Goal: Task Accomplishment & Management: Complete application form

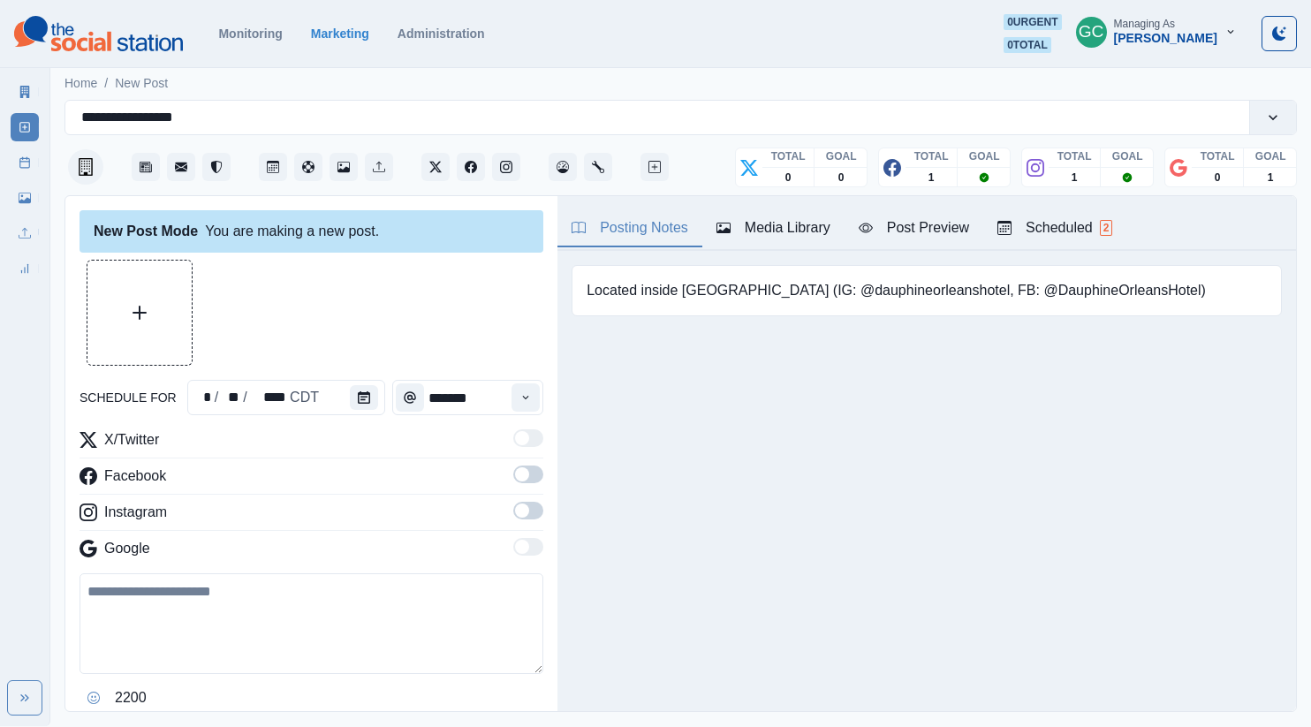
click at [780, 416] on div "Posting Notes Media Library Post Preview Scheduled 2 Located inside Dauphine Or…" at bounding box center [927, 453] width 739 height 515
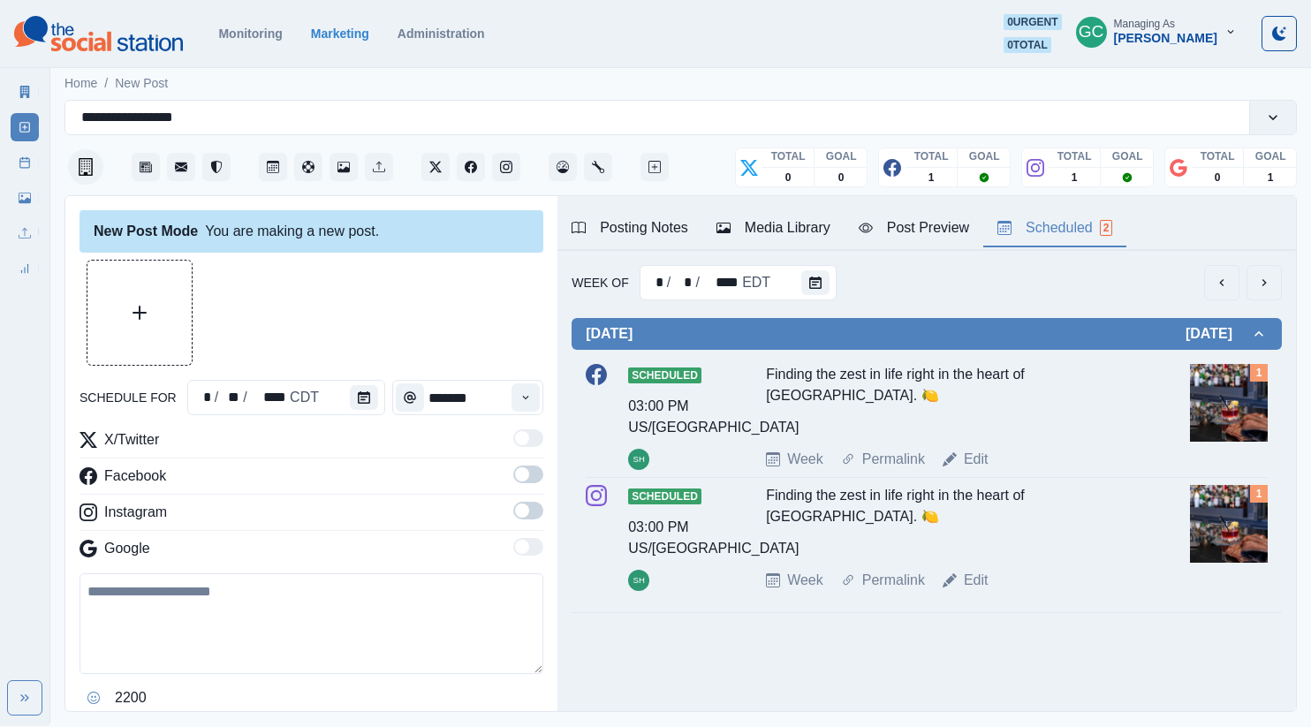
click at [1058, 232] on div "Scheduled 2" at bounding box center [1055, 227] width 115 height 21
click at [837, 279] on div "Week Of * / * / **** EDT" at bounding box center [927, 282] width 710 height 35
click at [818, 287] on button "Calendar" at bounding box center [816, 282] width 28 height 25
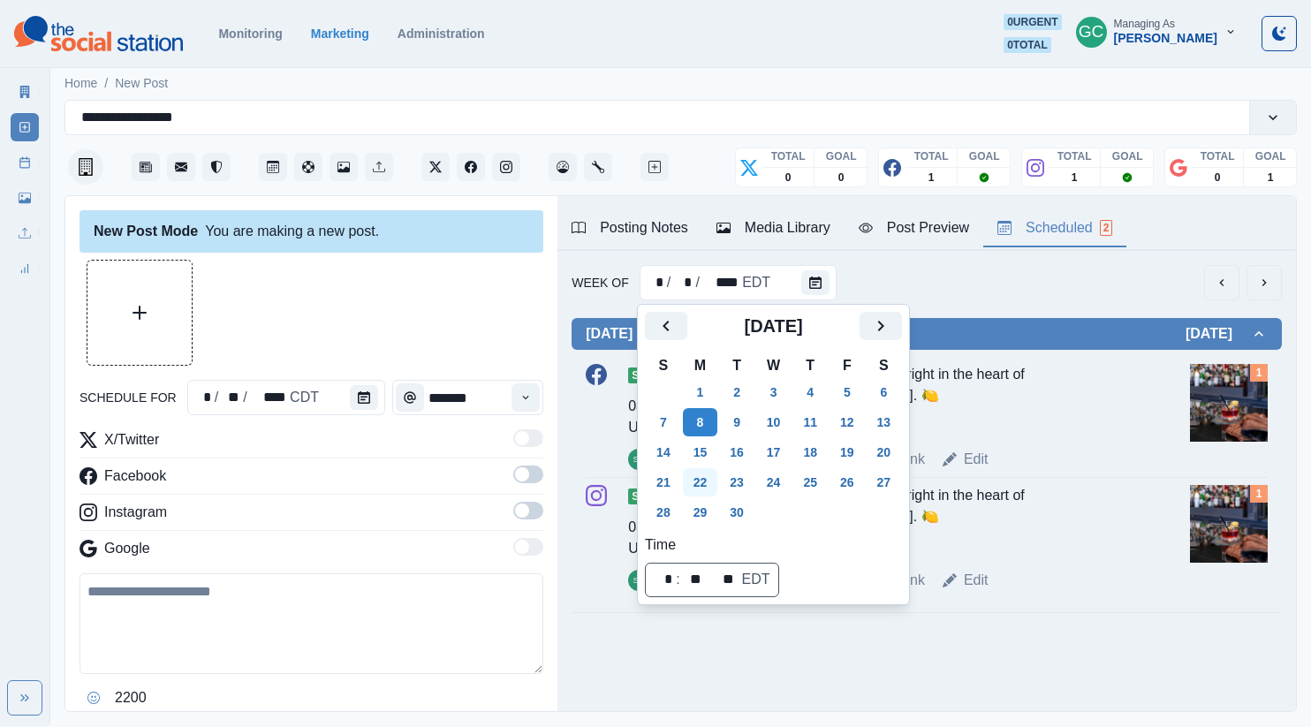
click at [709, 481] on button "22" at bounding box center [700, 482] width 35 height 28
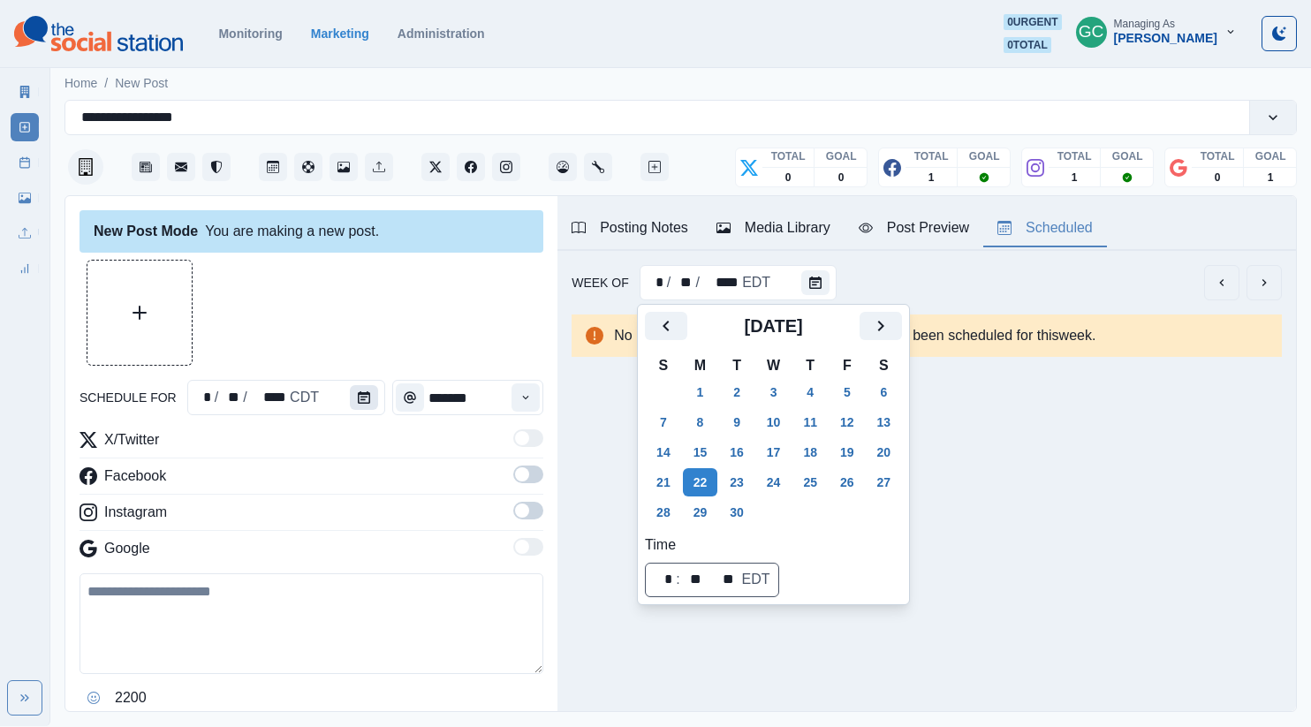
click at [364, 404] on button "Calendar" at bounding box center [364, 397] width 28 height 25
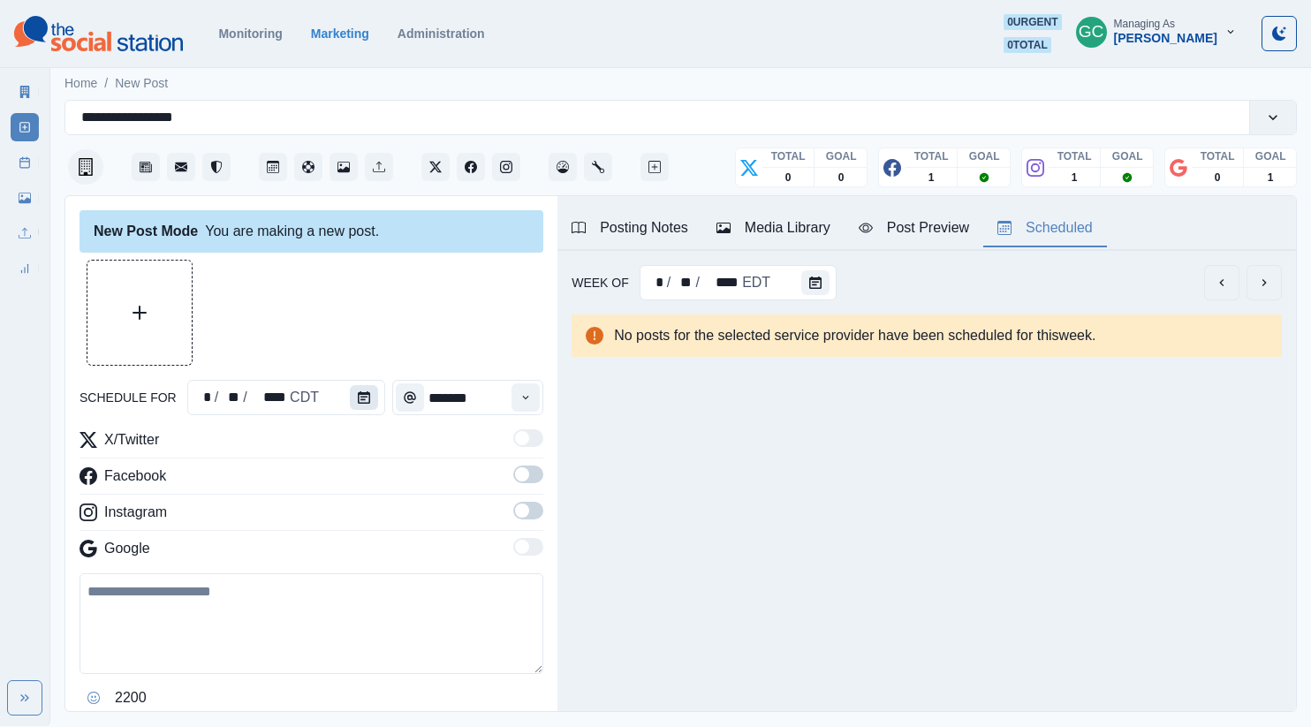
click at [358, 390] on button "Calendar" at bounding box center [364, 397] width 28 height 25
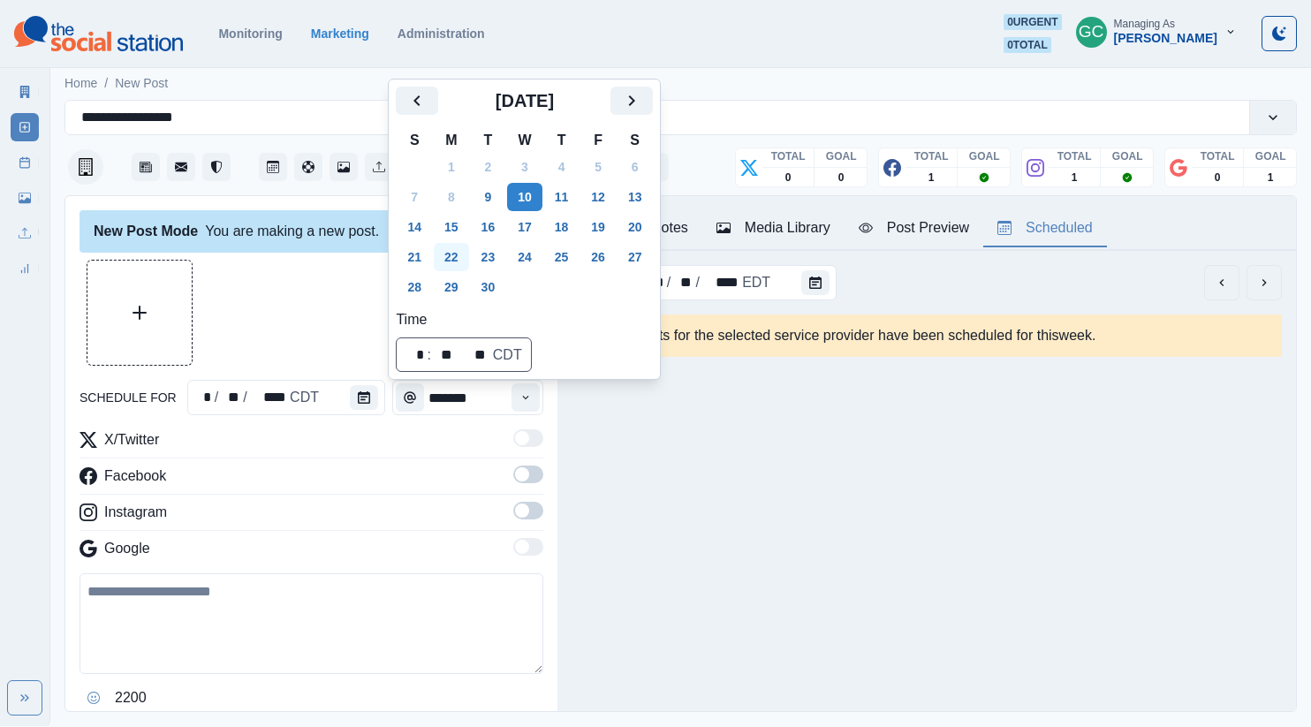
click at [467, 256] on button "22" at bounding box center [451, 257] width 35 height 28
click at [525, 401] on icon "Time" at bounding box center [526, 397] width 12 height 12
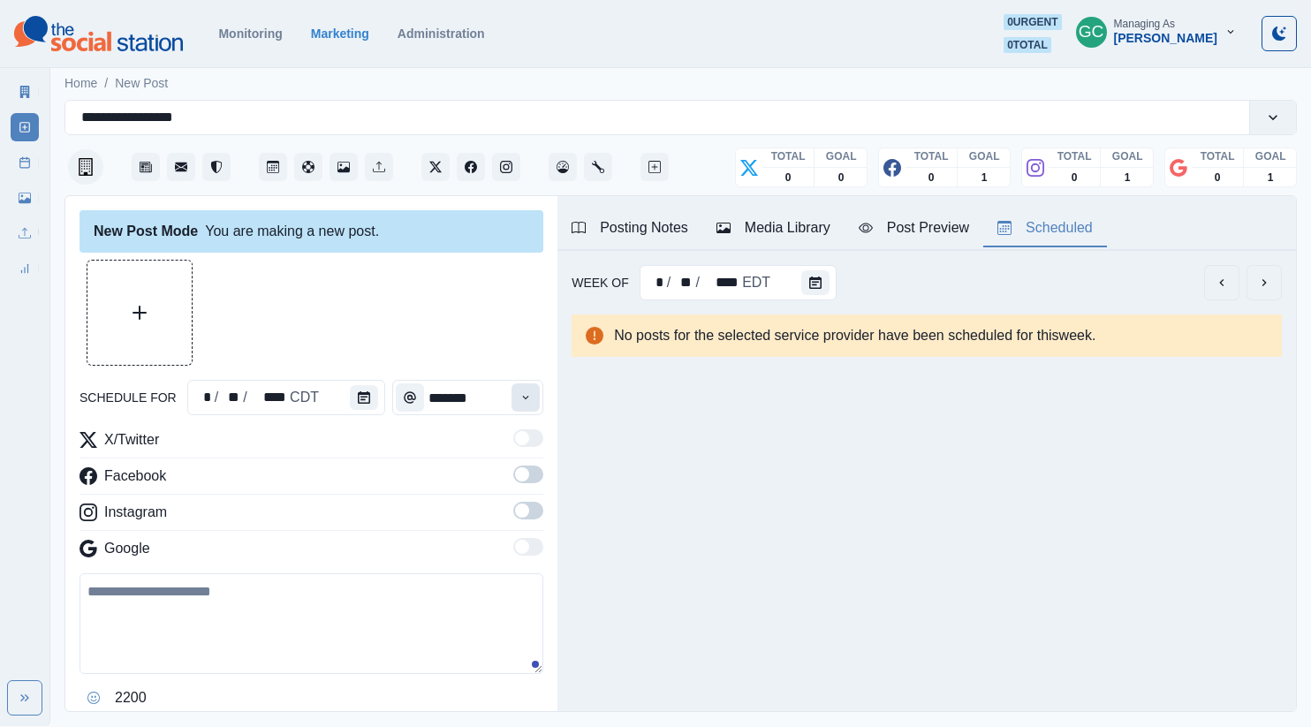
click at [525, 394] on icon "Time" at bounding box center [526, 397] width 12 height 12
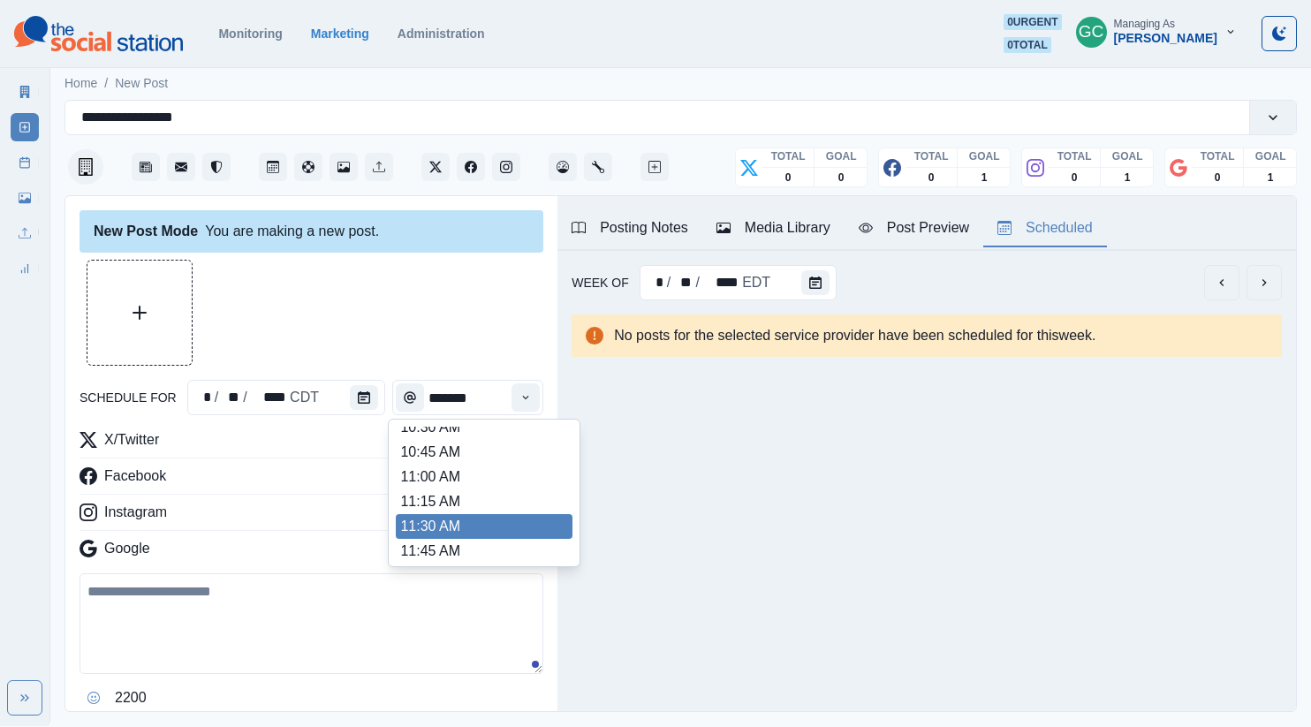
scroll to position [277, 0]
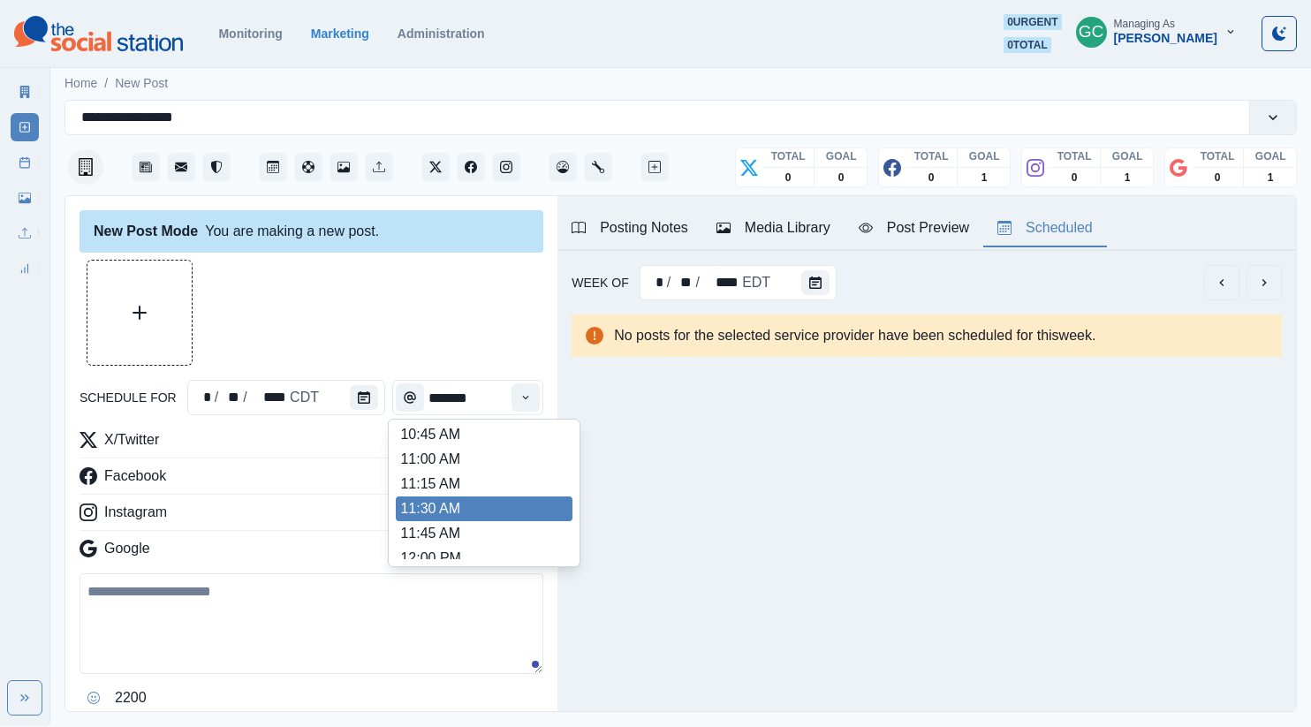
click at [490, 500] on li "11:30 AM" at bounding box center [484, 509] width 177 height 25
type input "********"
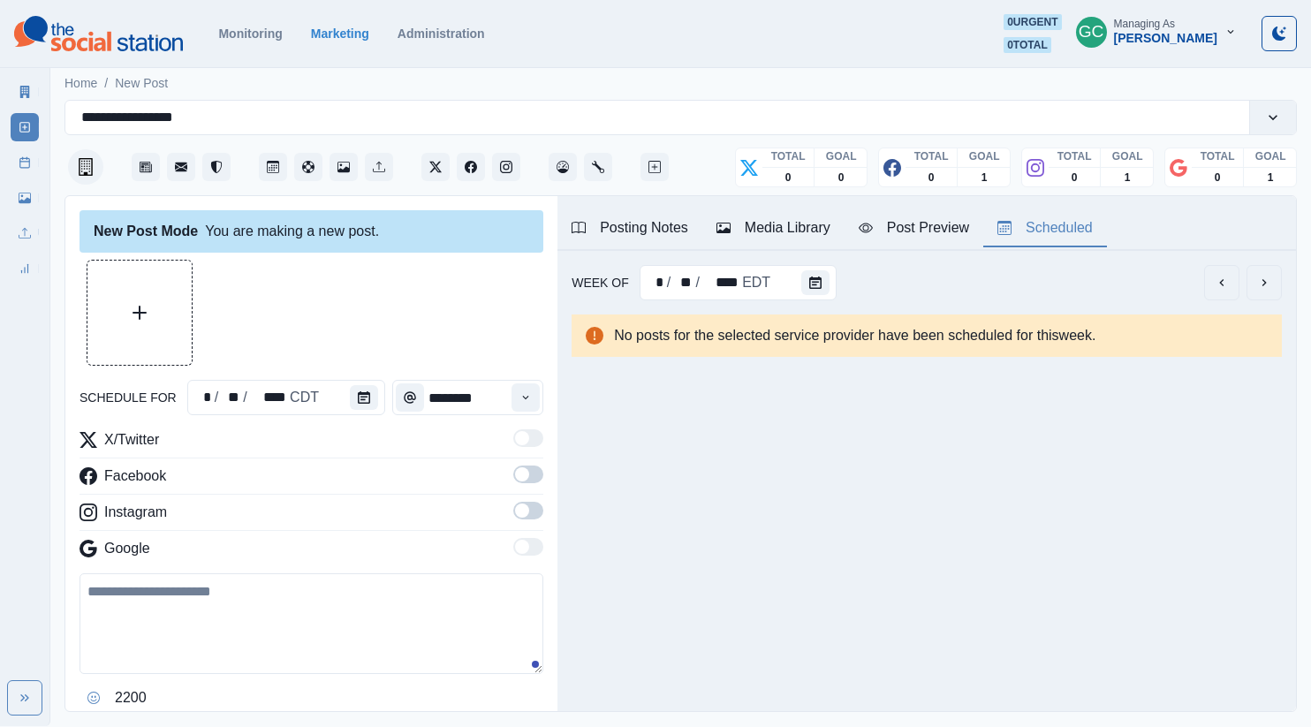
click at [526, 508] on span at bounding box center [522, 511] width 14 height 14
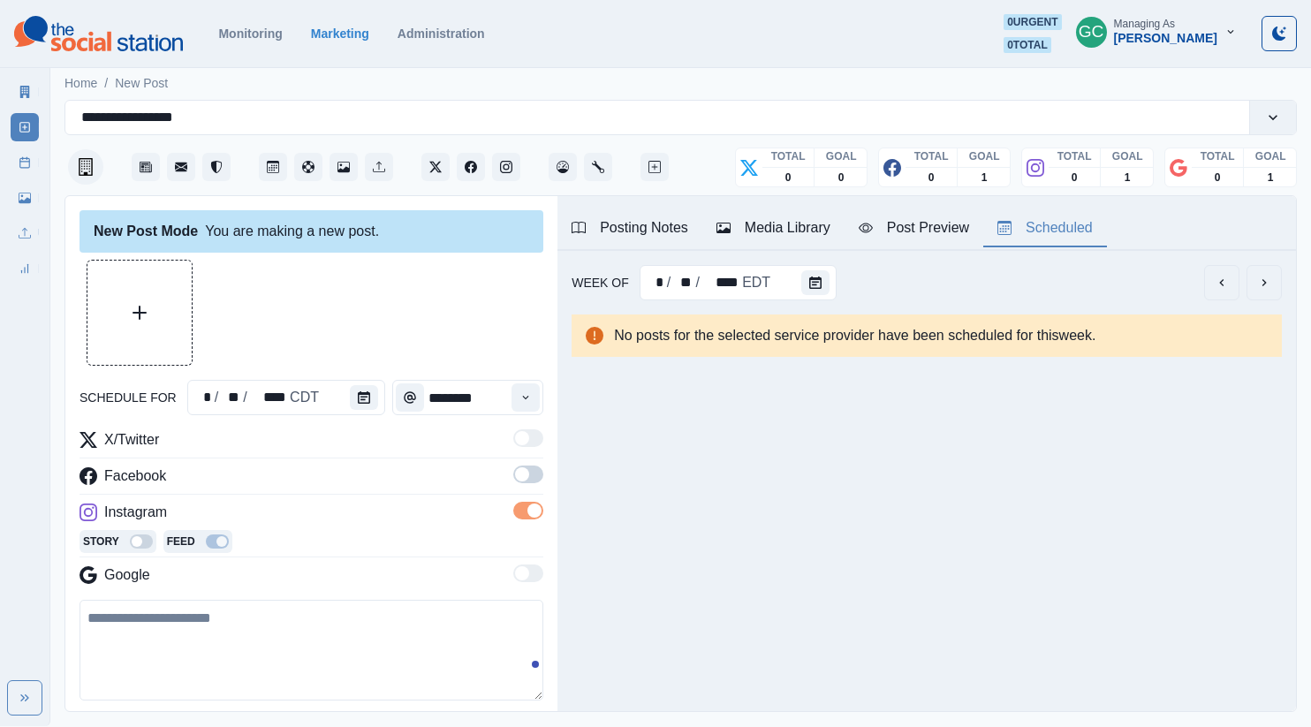
click at [530, 474] on span at bounding box center [528, 475] width 30 height 18
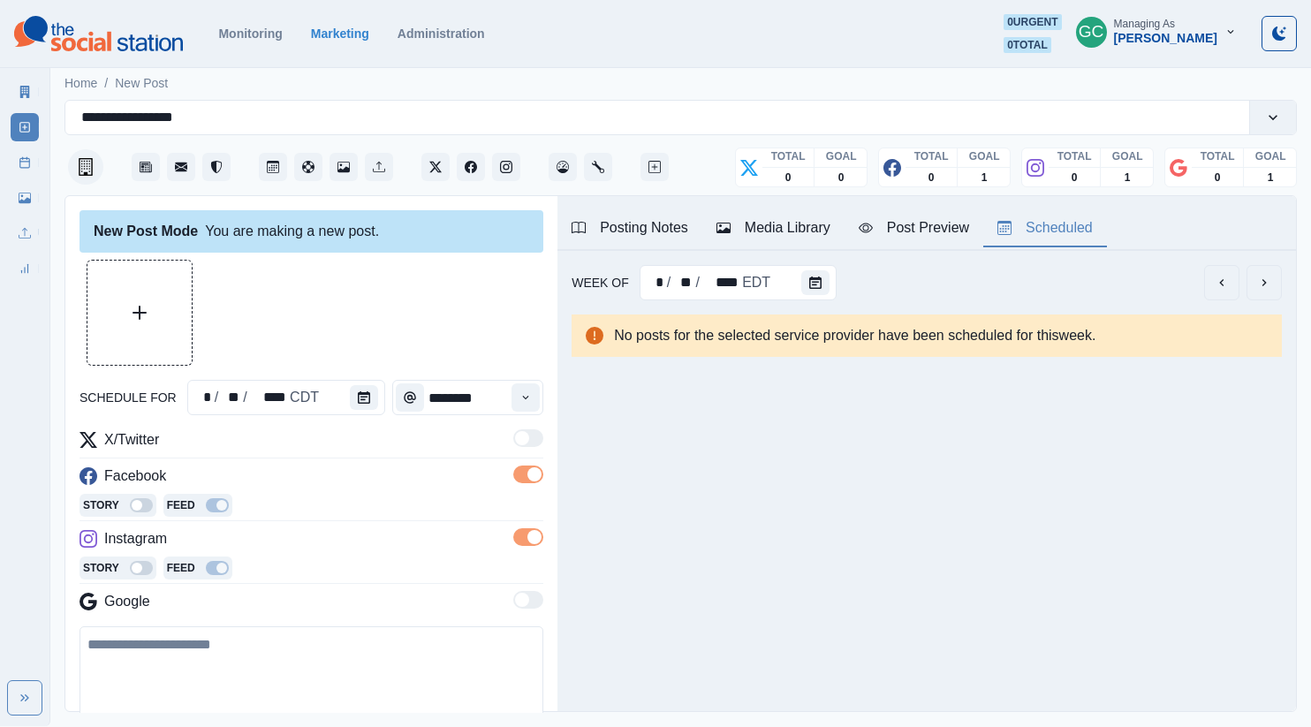
click at [405, 482] on div "Facebook" at bounding box center [312, 480] width 464 height 28
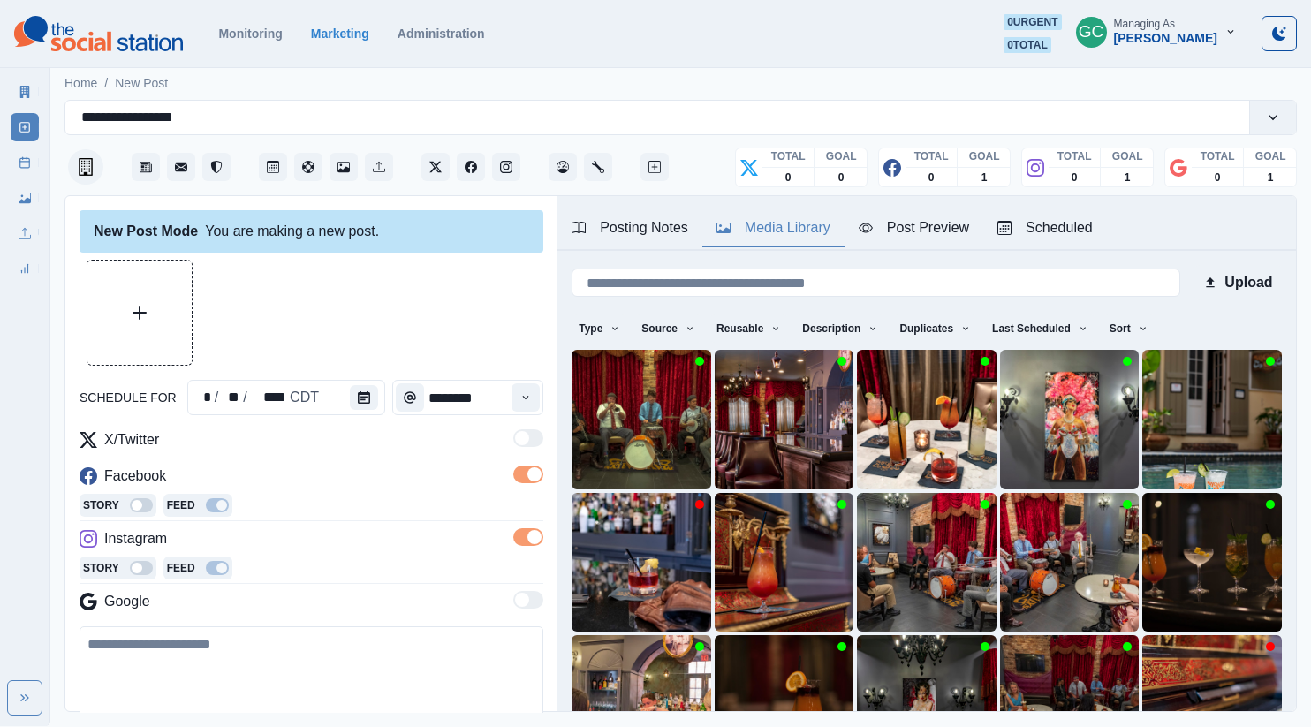
click at [801, 232] on div "Media Library" at bounding box center [774, 227] width 114 height 21
click at [506, 161] on icon "Instagram" at bounding box center [506, 167] width 12 height 12
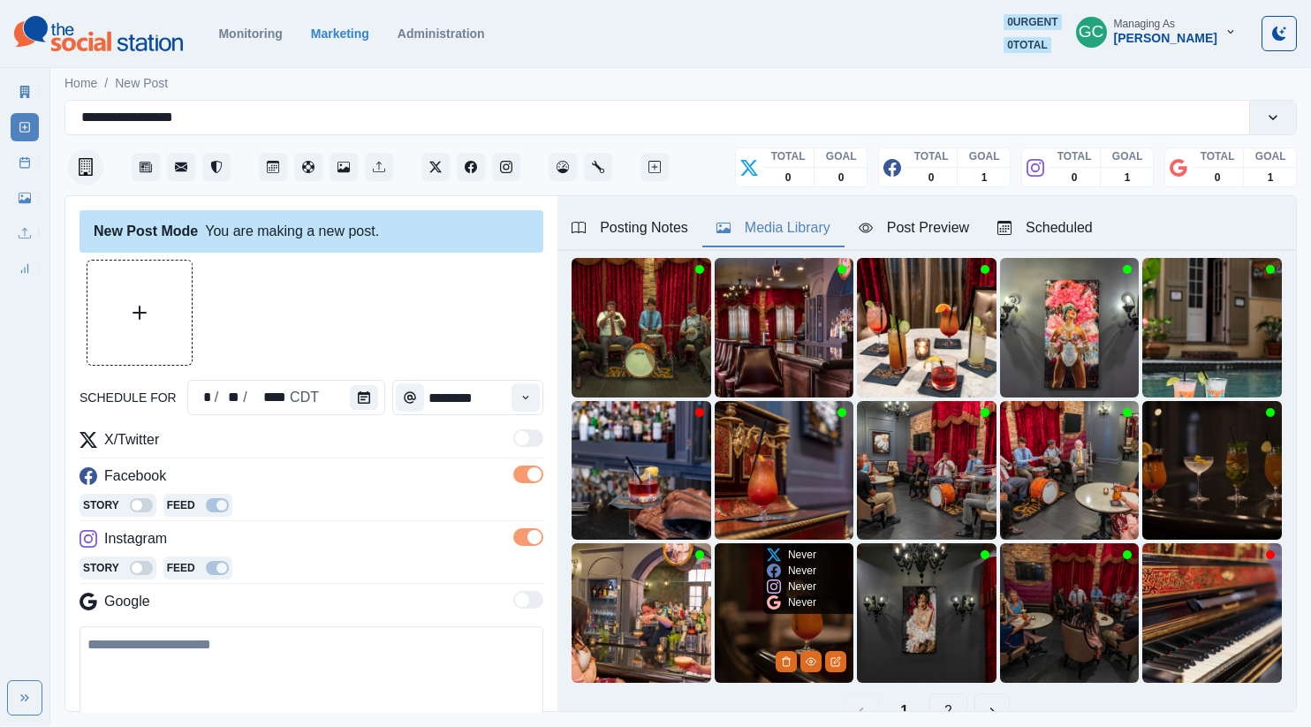
scroll to position [123, 0]
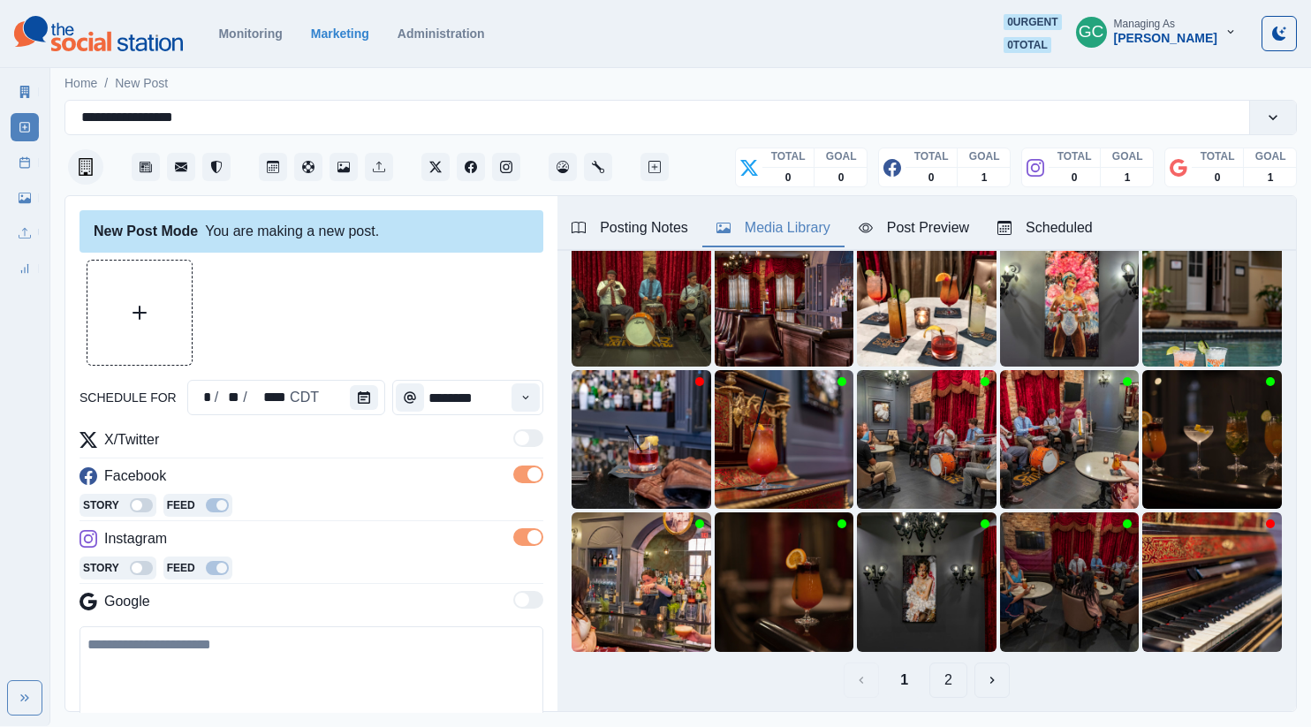
click at [933, 680] on button "2" at bounding box center [949, 680] width 38 height 35
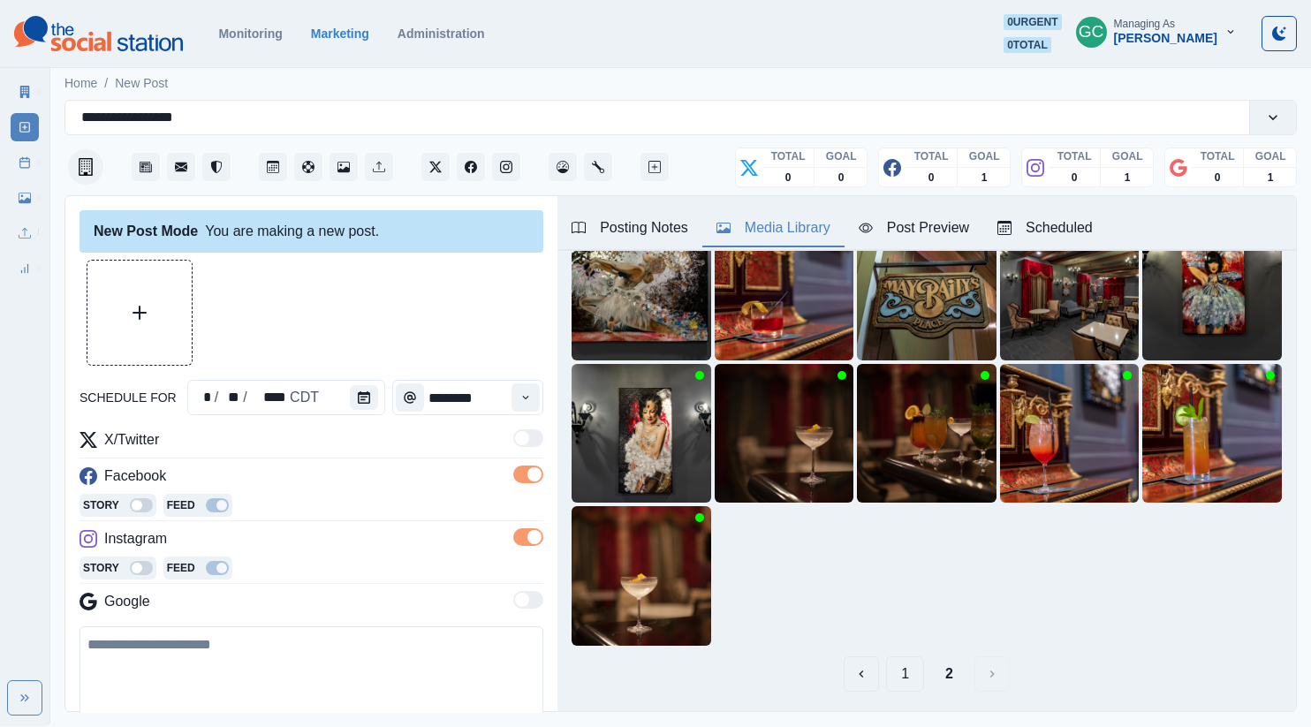
scroll to position [174, 0]
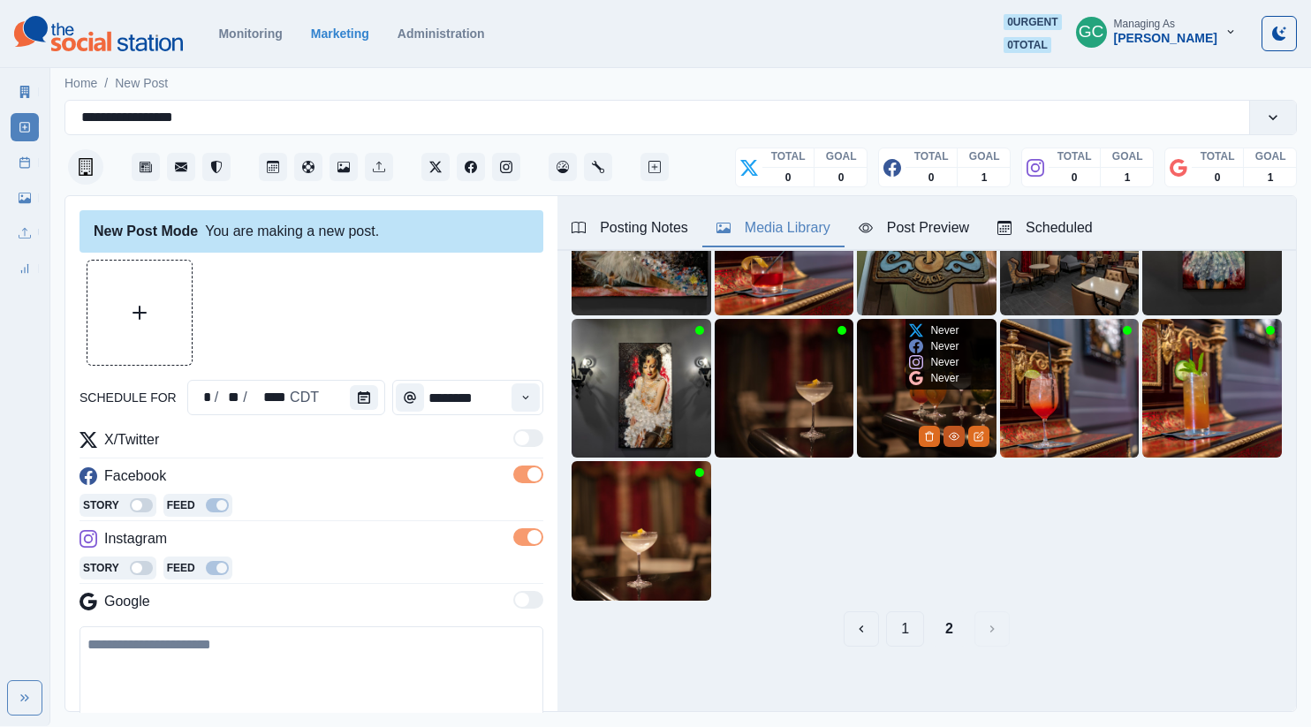
click at [949, 439] on icon "View Media" at bounding box center [954, 436] width 11 height 11
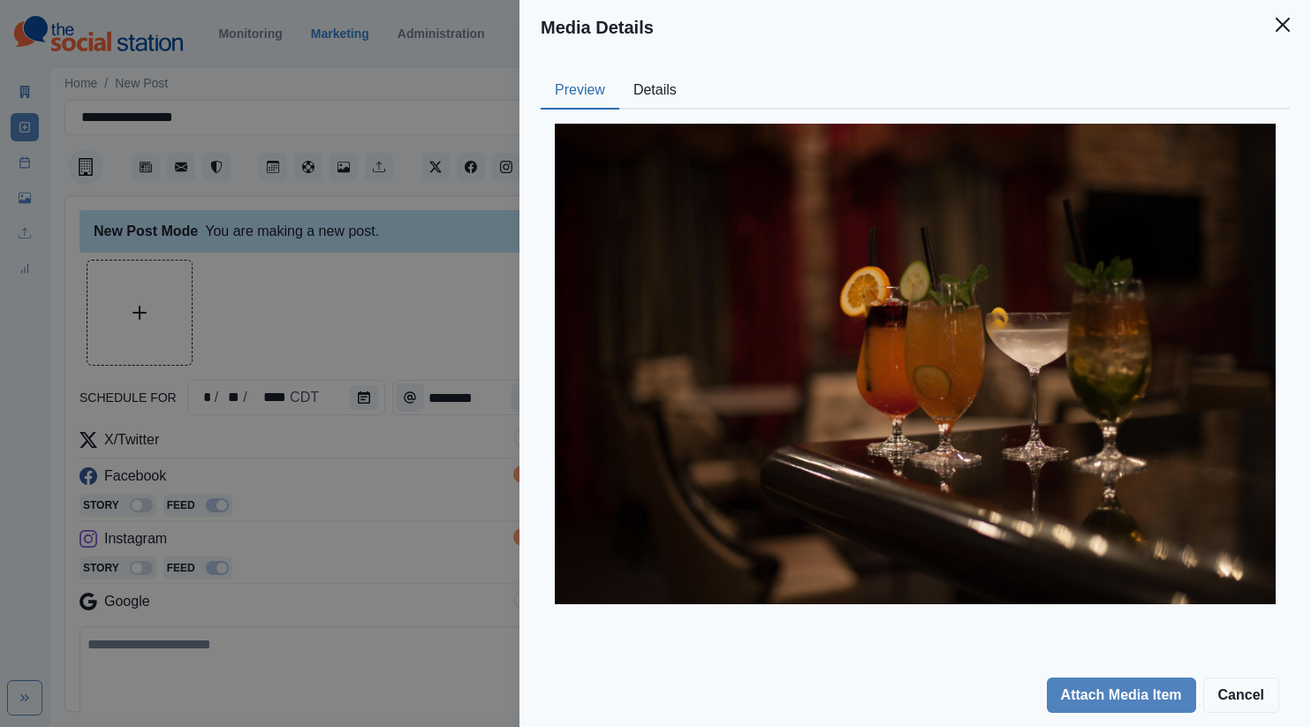
click at [625, 95] on button "Details" at bounding box center [655, 90] width 72 height 37
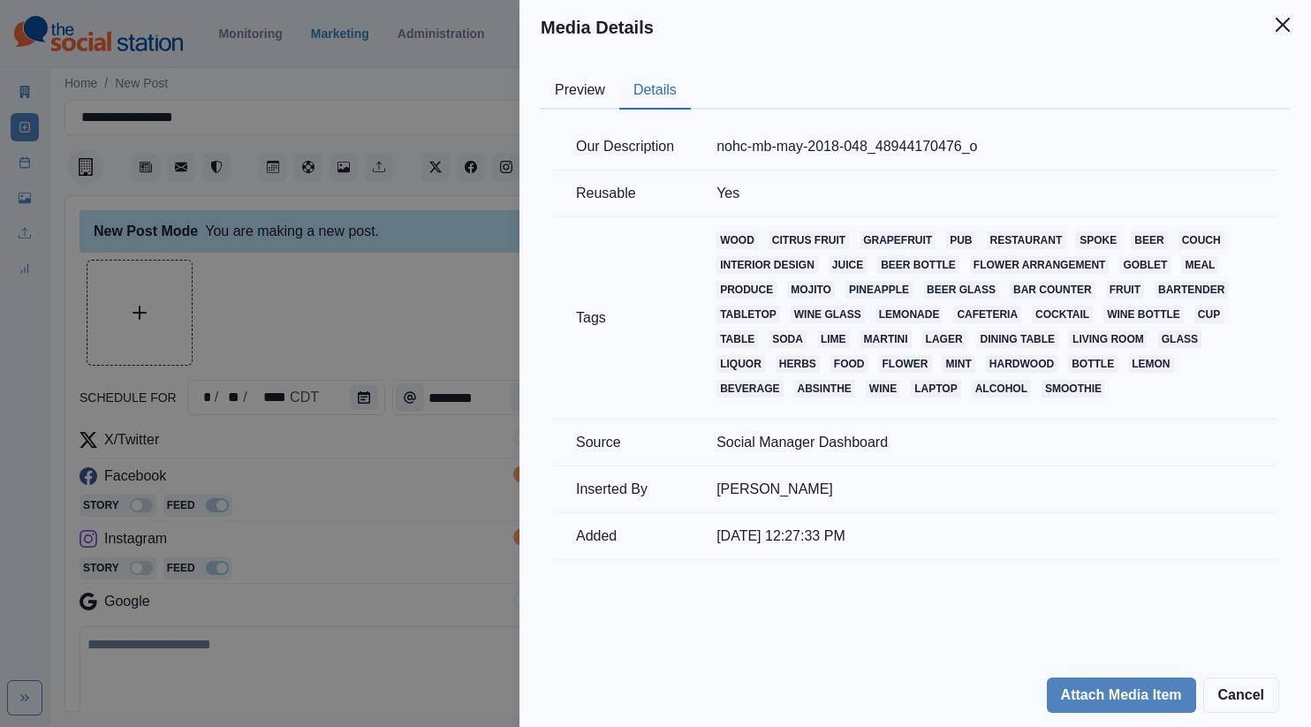
click at [589, 98] on button "Preview" at bounding box center [580, 90] width 79 height 37
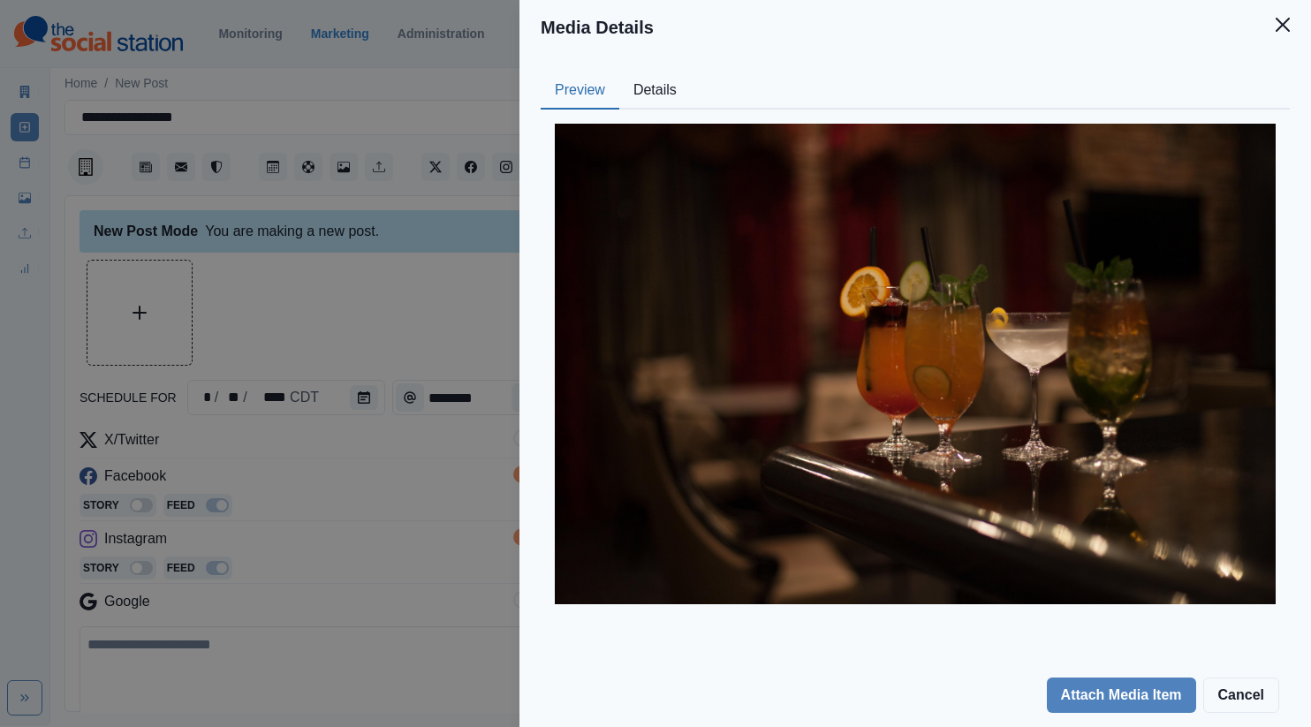
click at [431, 324] on div "Media Details Preview Details Our Description nohc-mb-may-2018-048_48944170476_…" at bounding box center [655, 363] width 1311 height 727
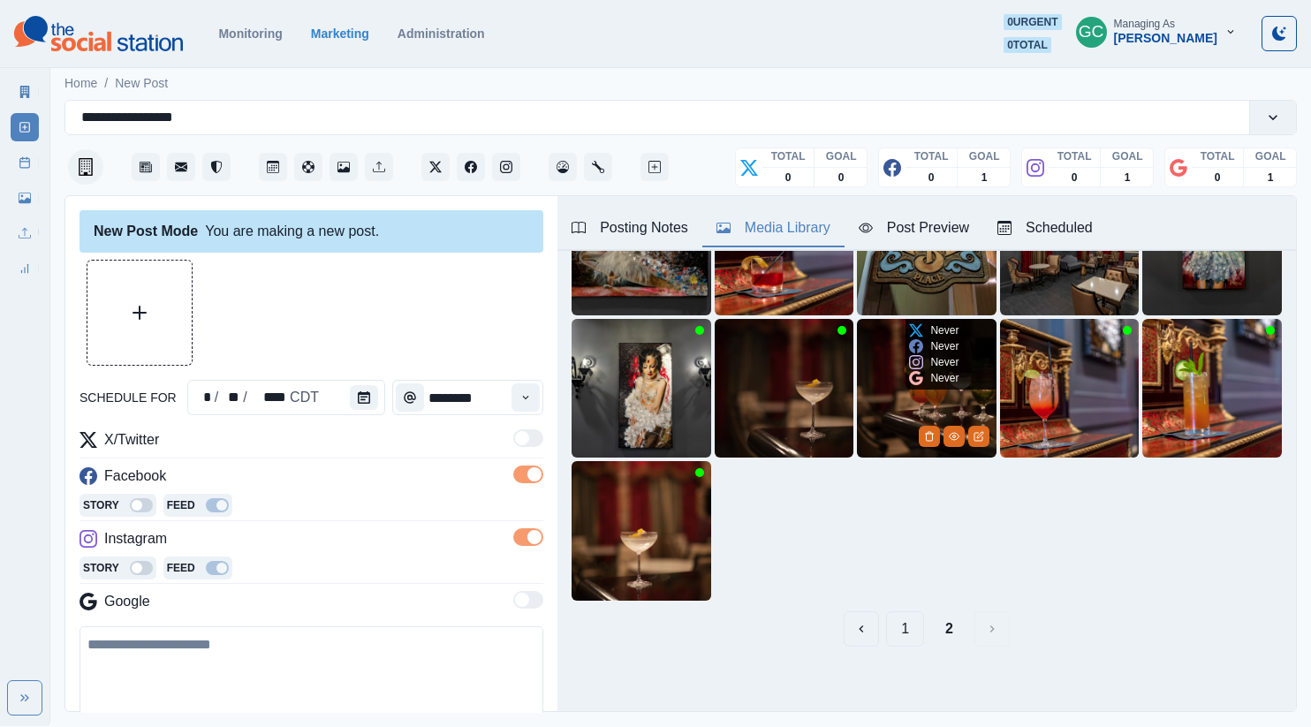
click at [897, 384] on img at bounding box center [927, 389] width 140 height 140
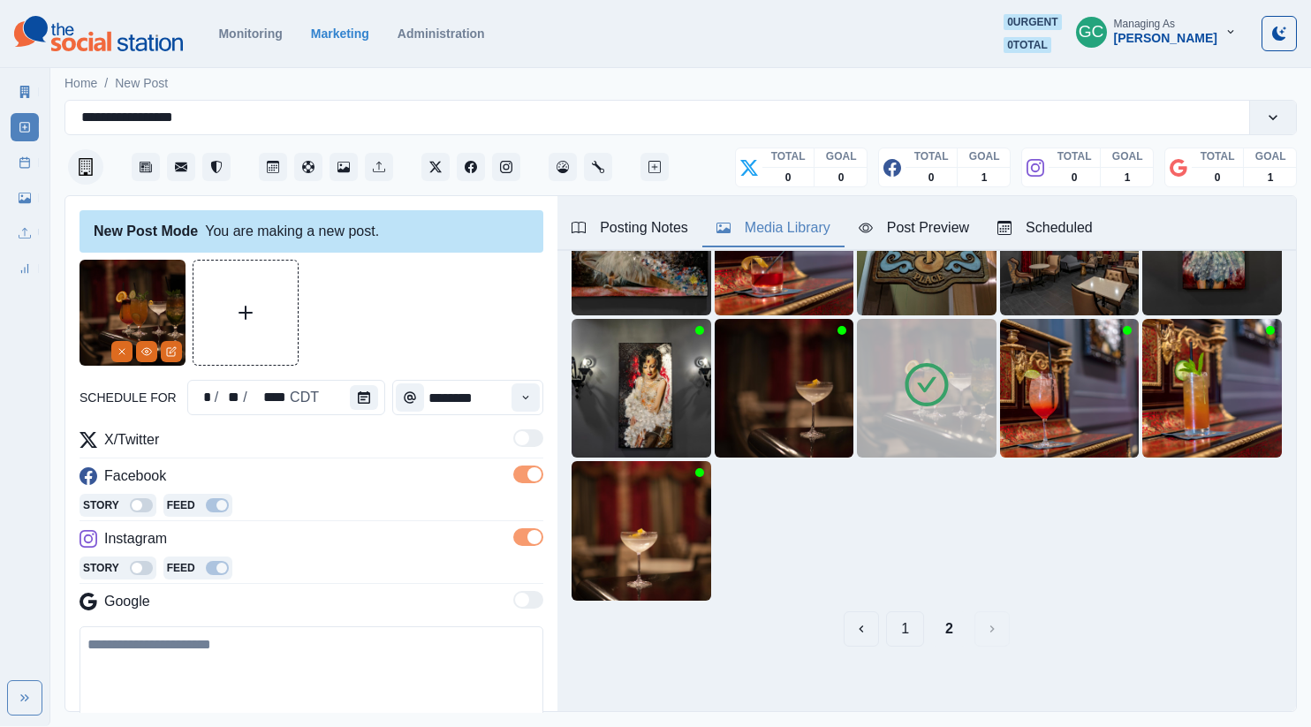
scroll to position [157, 0]
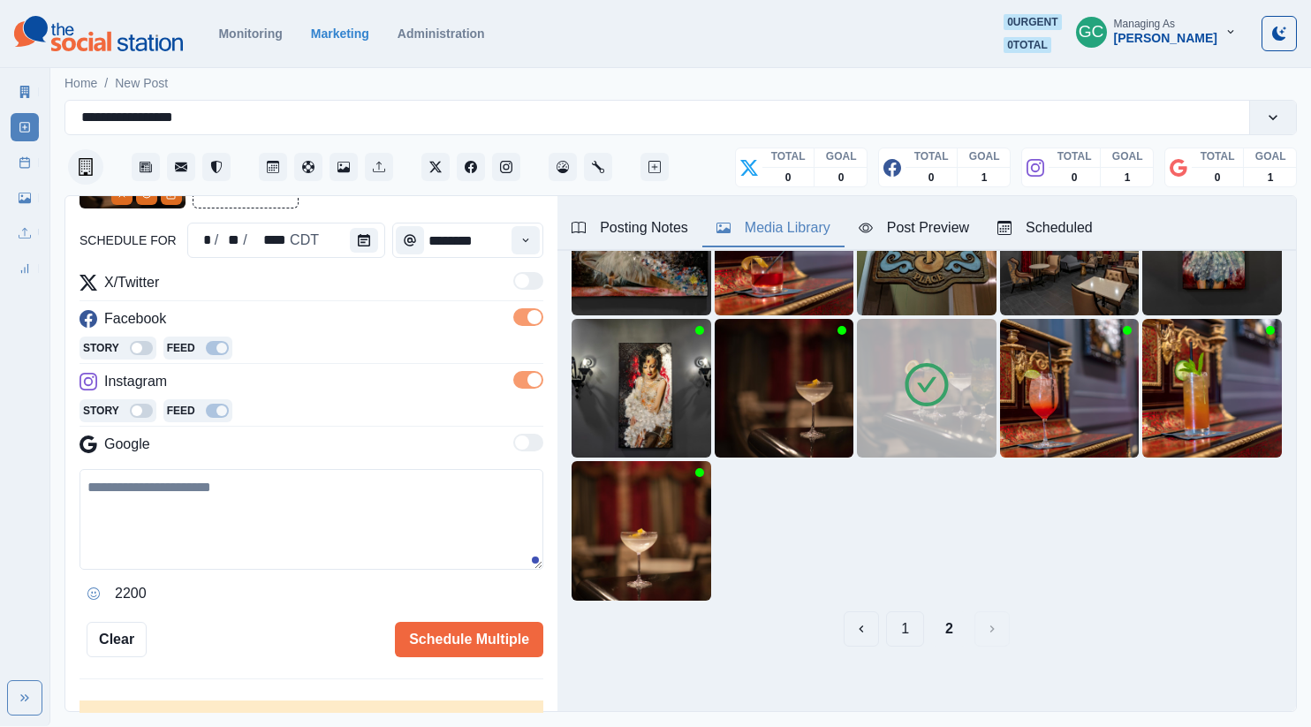
click at [276, 571] on div "2200" at bounding box center [312, 538] width 464 height 139
click at [325, 523] on textarea at bounding box center [312, 519] width 464 height 101
paste textarea "**********"
type textarea "**********"
click at [504, 173] on button "Instagram" at bounding box center [506, 167] width 28 height 28
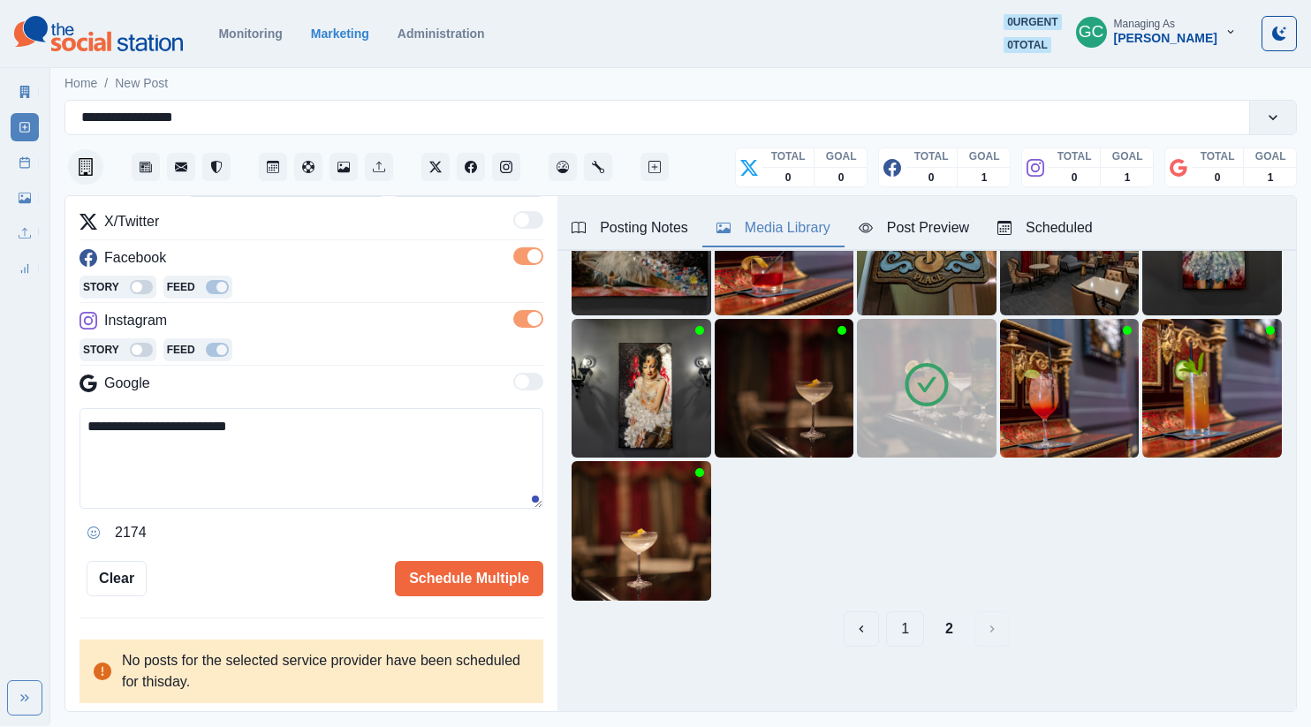
scroll to position [222, 0]
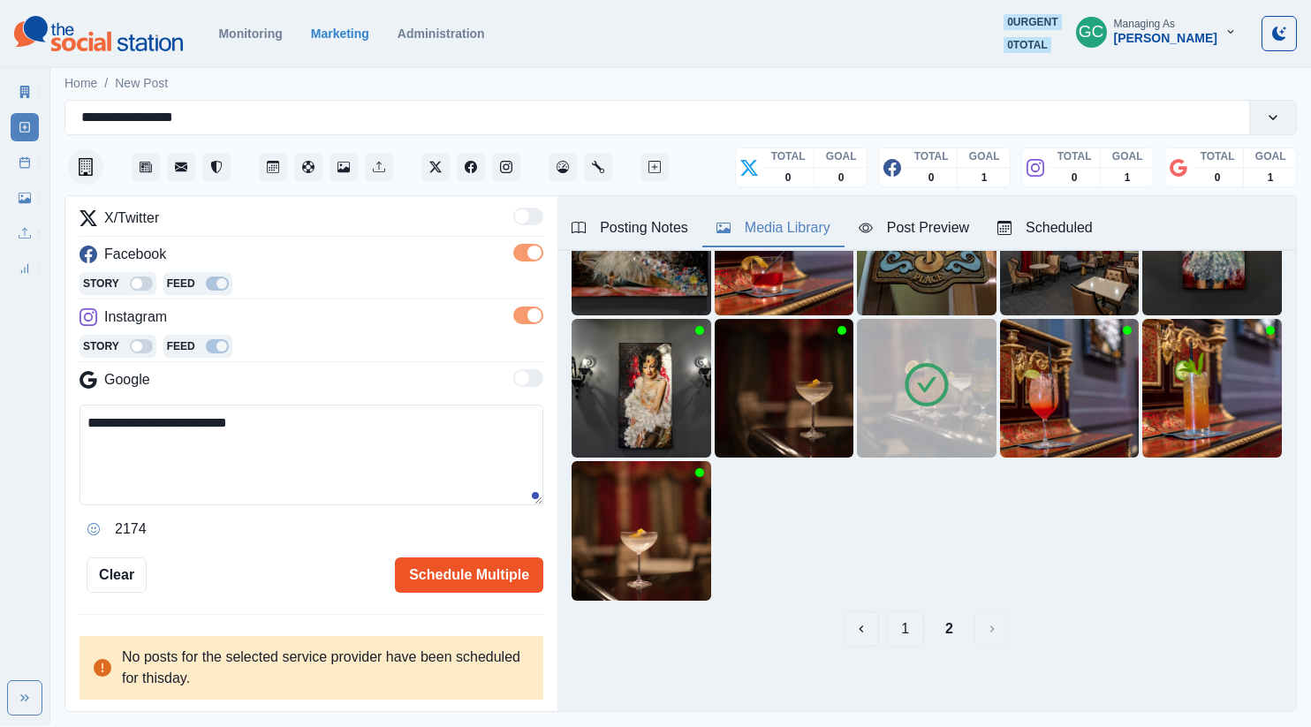
click at [472, 570] on button "Schedule Multiple" at bounding box center [469, 575] width 148 height 35
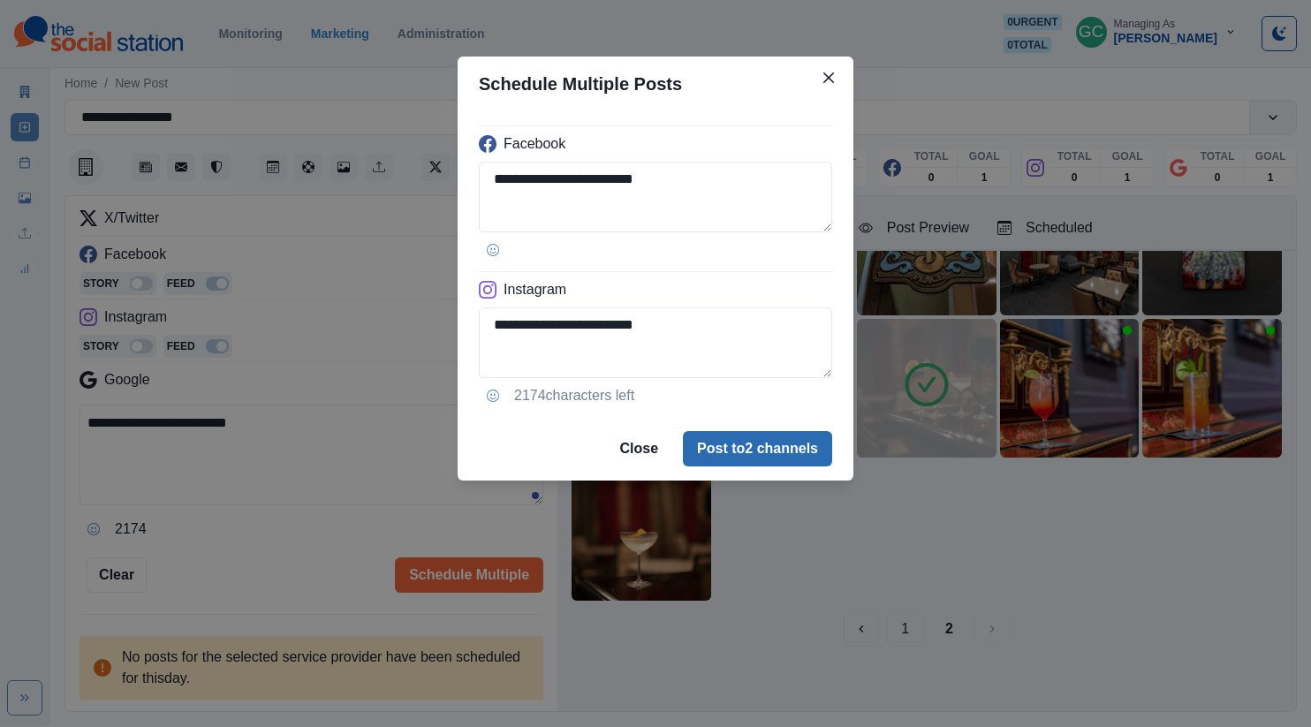
click at [741, 460] on button "Post to 2 channels" at bounding box center [757, 448] width 149 height 35
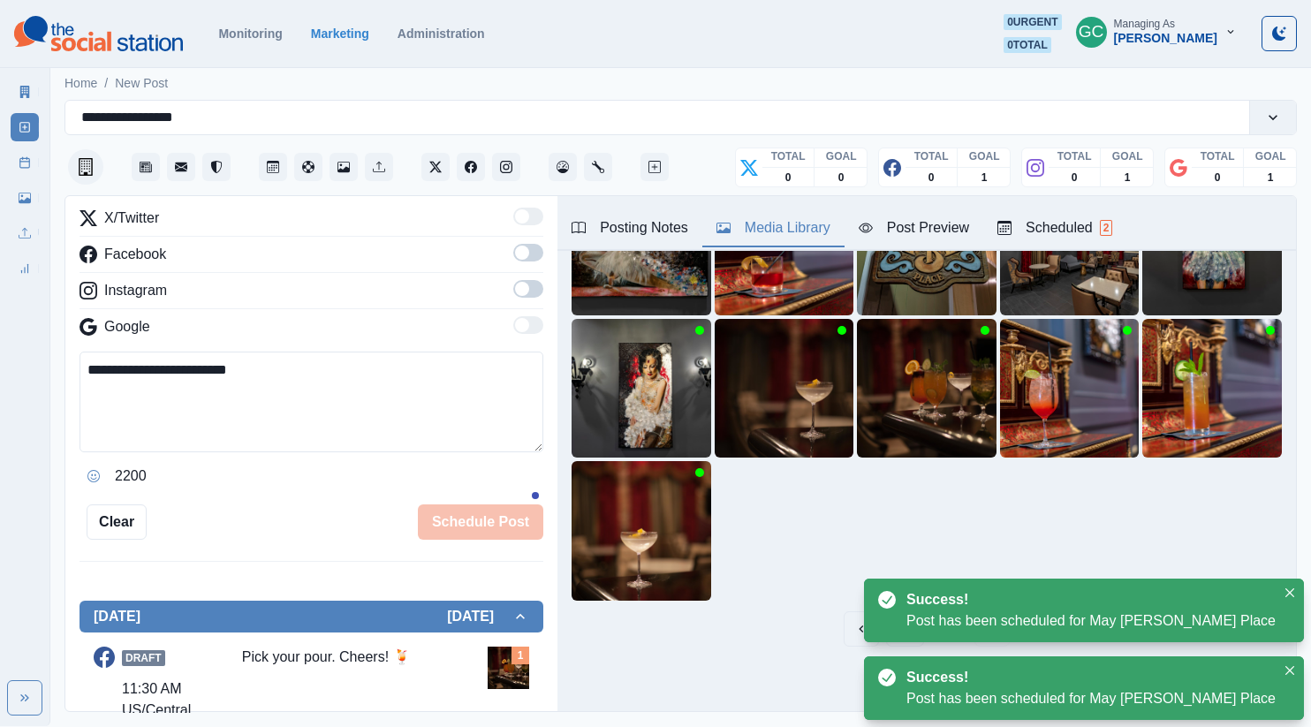
click at [1052, 213] on button "Scheduled 2" at bounding box center [1055, 228] width 143 height 37
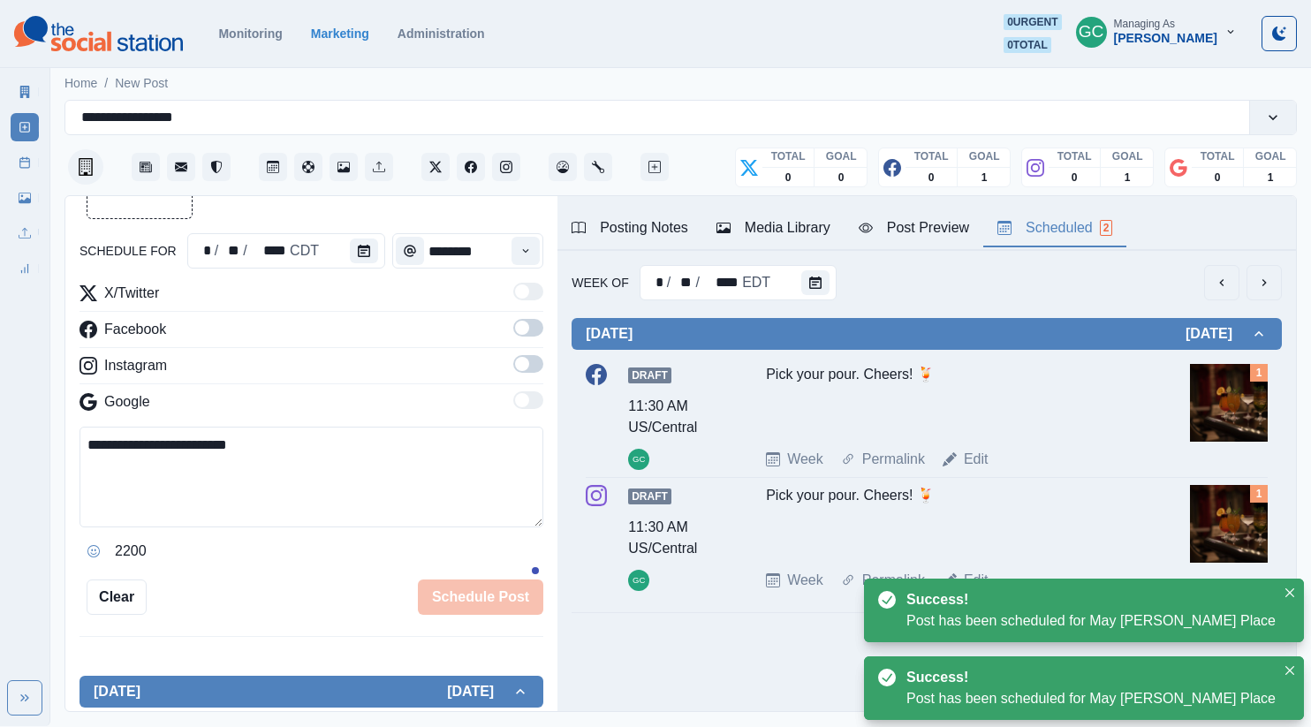
scroll to position [85, 0]
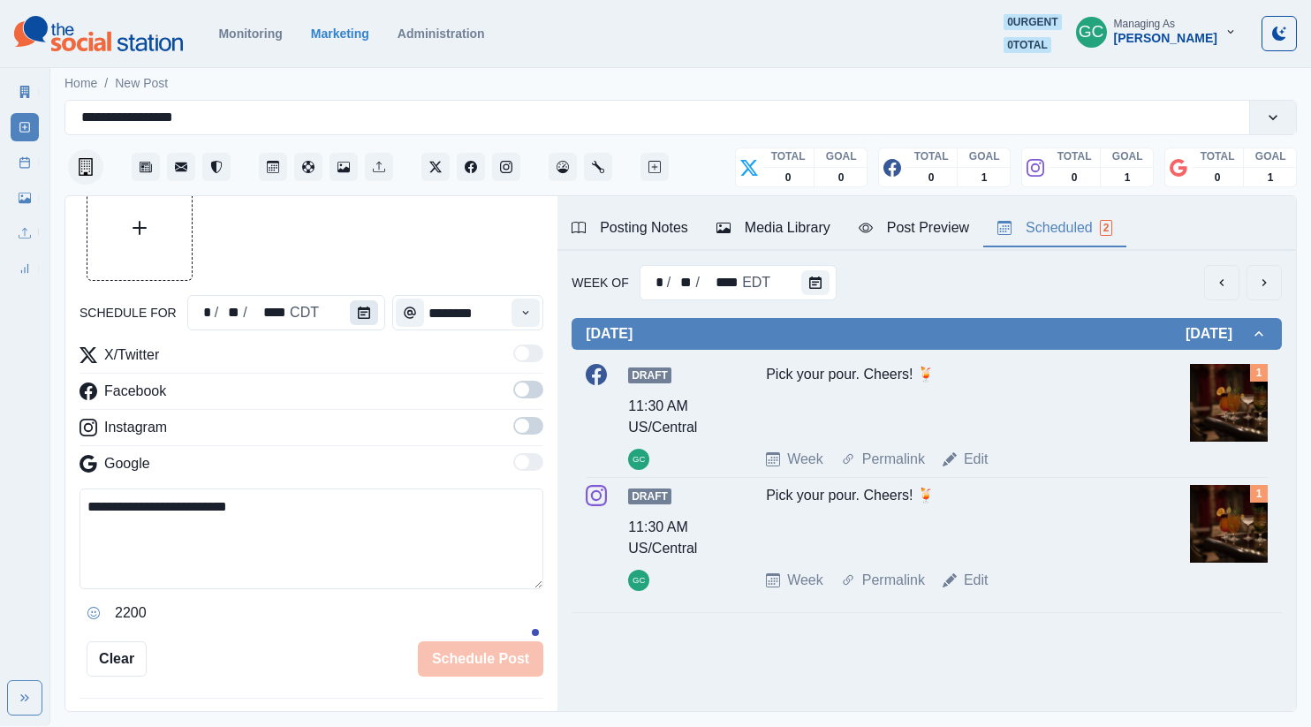
click at [369, 313] on button "Calendar" at bounding box center [364, 312] width 28 height 25
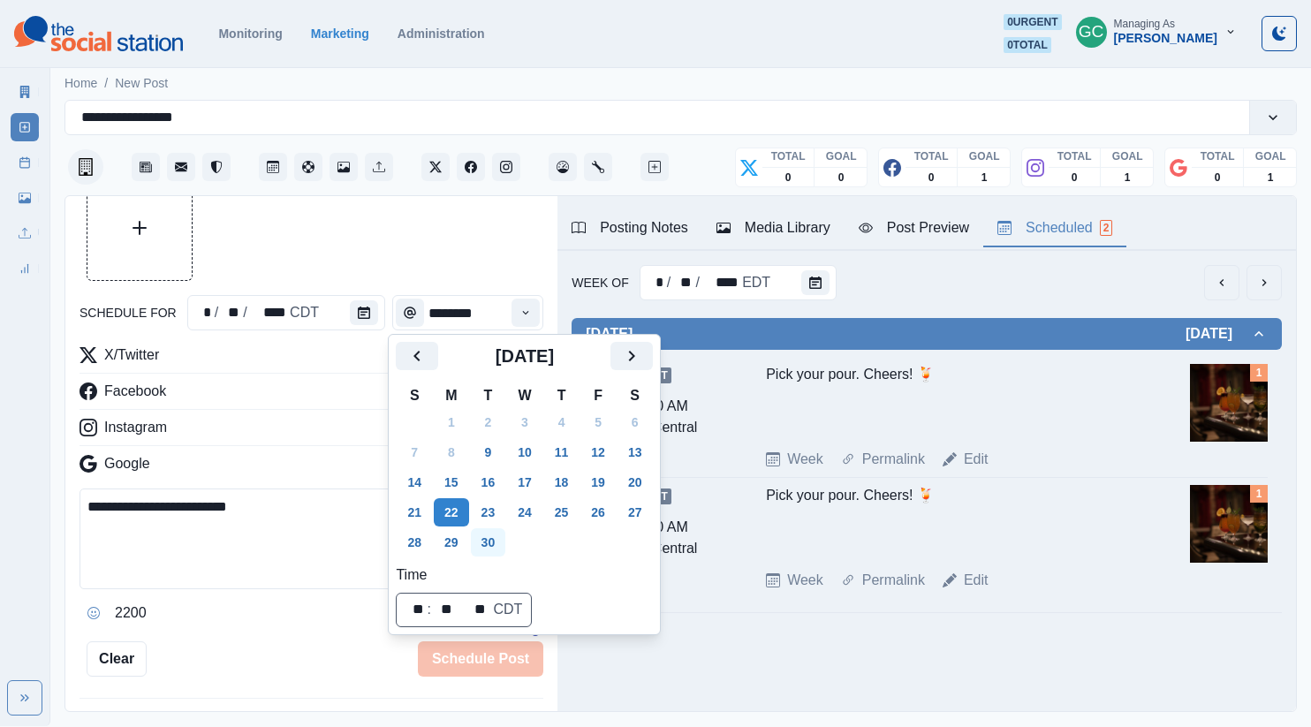
click at [490, 552] on button "30" at bounding box center [488, 542] width 35 height 28
click at [530, 316] on icon "Time" at bounding box center [526, 313] width 12 height 12
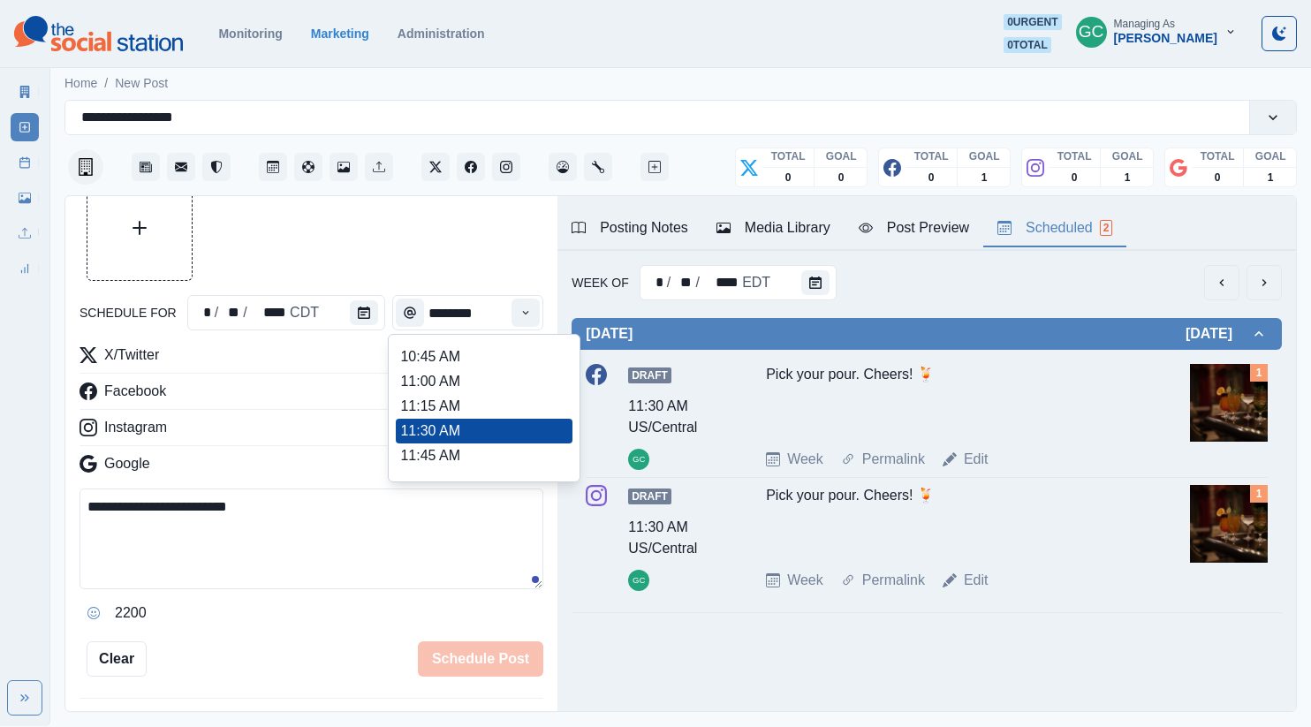
scroll to position [330, 0]
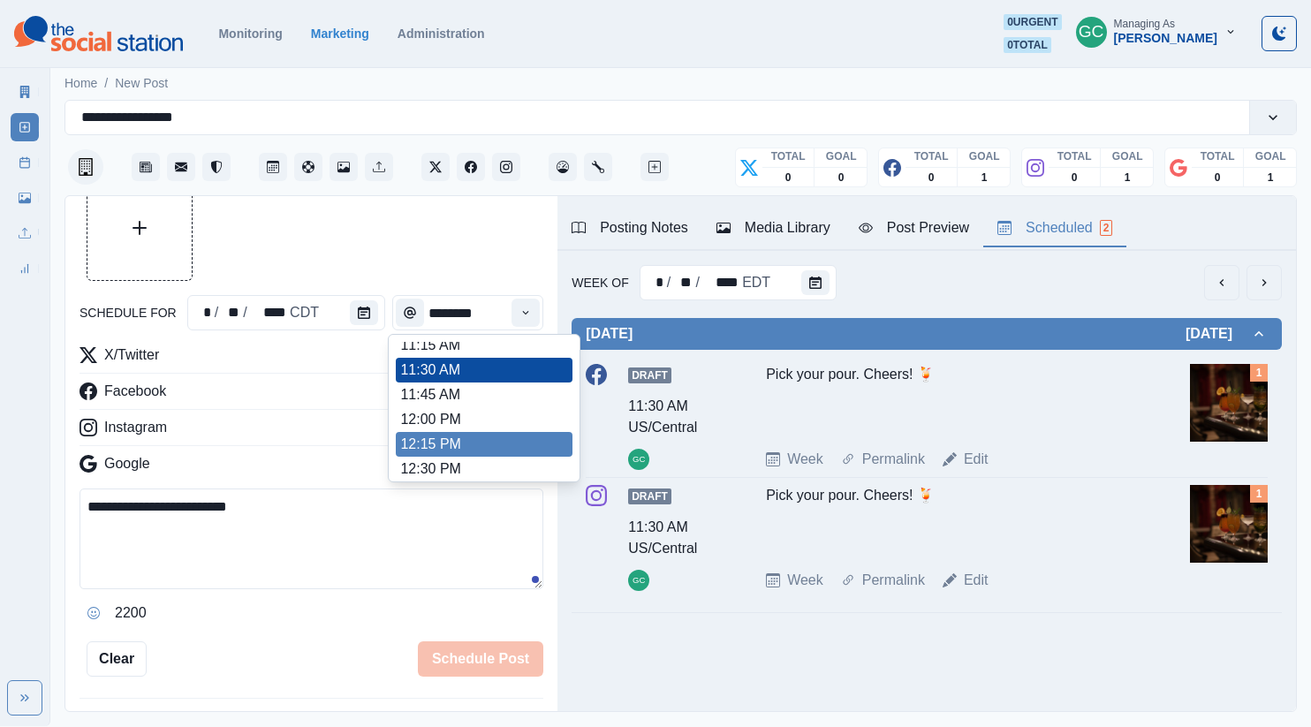
click at [484, 446] on li "12:15 PM" at bounding box center [484, 444] width 177 height 25
type input "********"
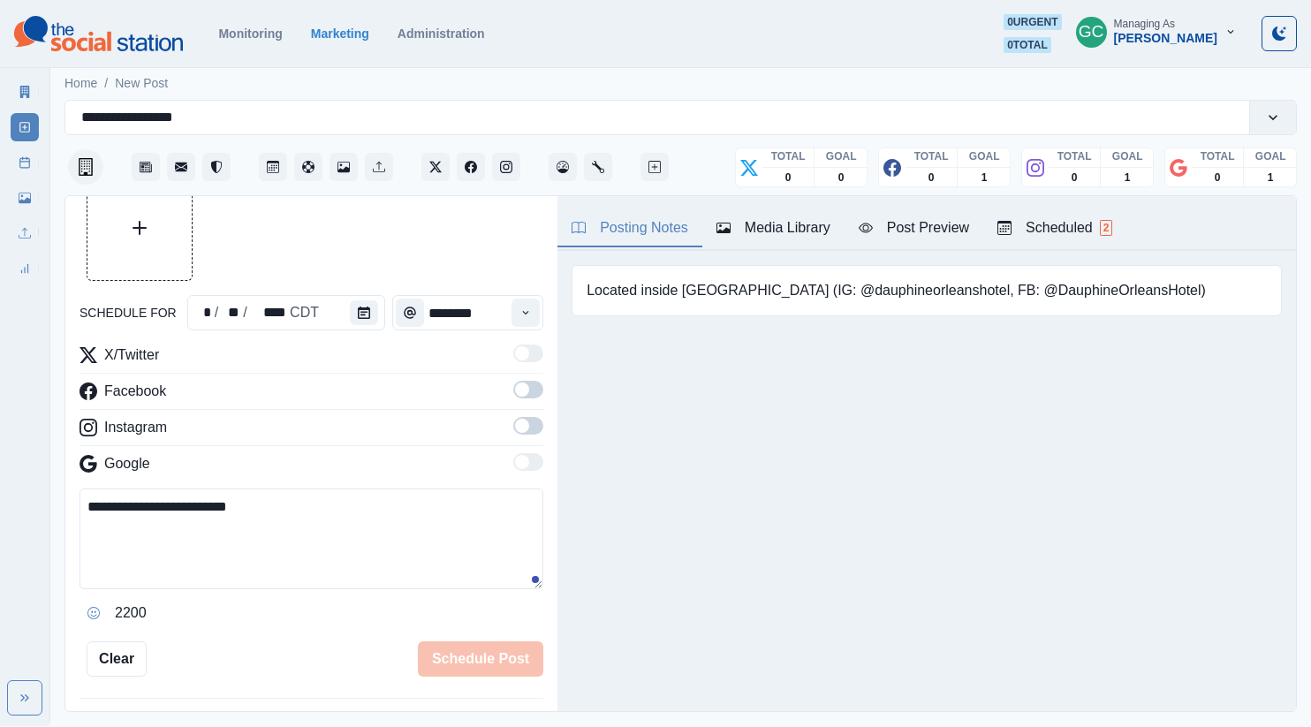
click at [666, 221] on div "Posting Notes" at bounding box center [630, 227] width 117 height 21
click at [782, 232] on div "Media Library" at bounding box center [774, 227] width 114 height 21
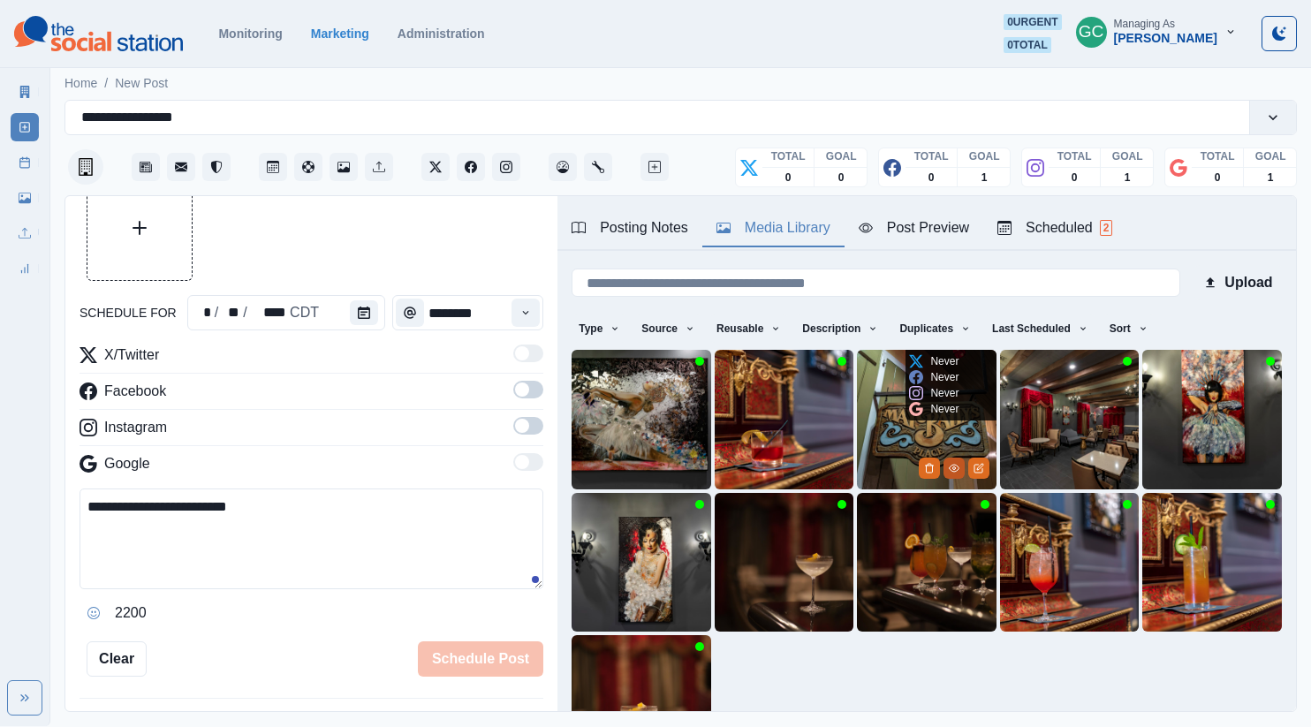
click at [955, 467] on icon "View Media" at bounding box center [954, 468] width 11 height 11
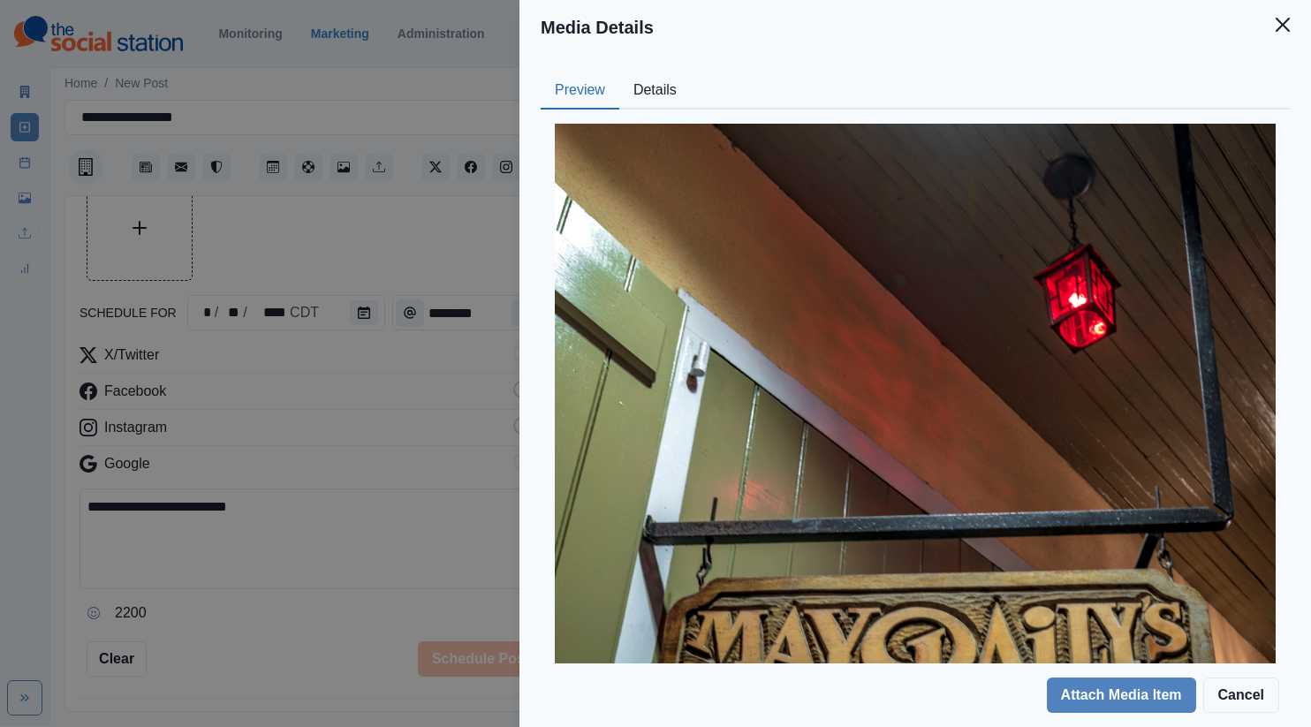
click at [651, 101] on button "Details" at bounding box center [655, 90] width 72 height 37
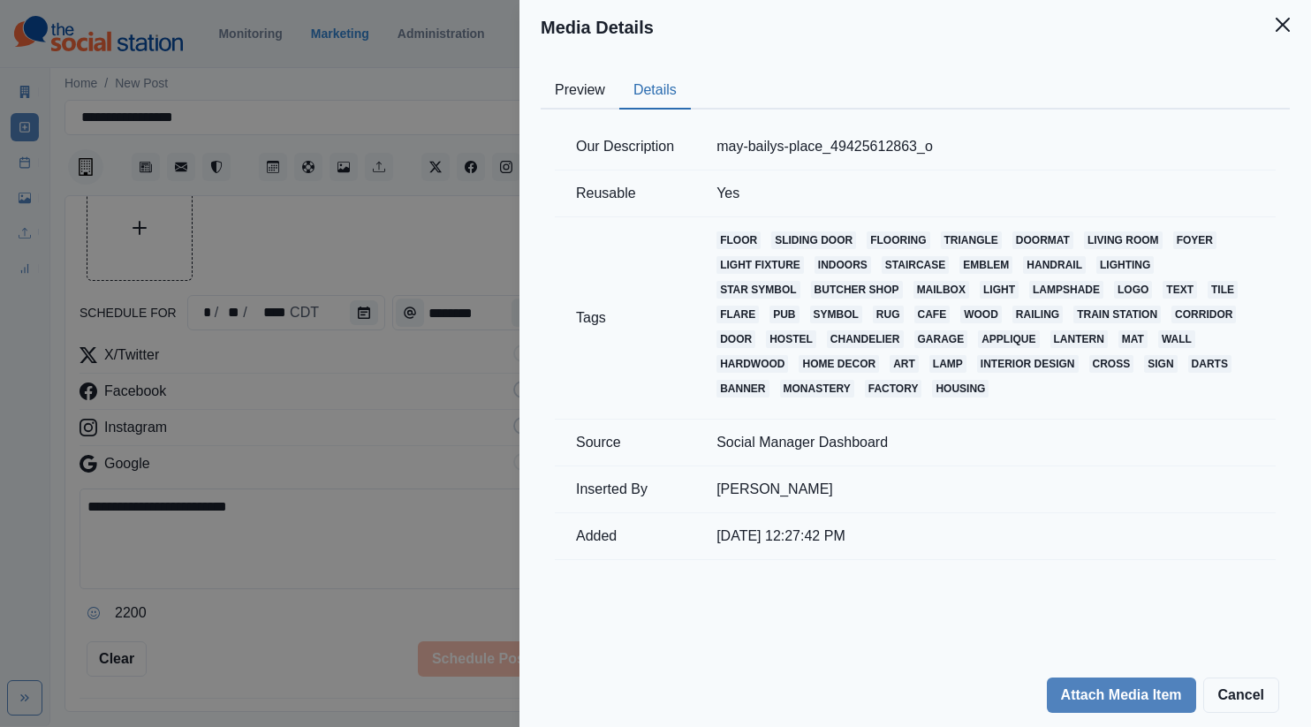
drag, startPoint x: 391, startPoint y: 394, endPoint x: 720, endPoint y: 412, distance: 330.1
click at [391, 395] on div "Media Details Preview Details Our Description may-bailys-place_49425612863_o Re…" at bounding box center [655, 363] width 1311 height 727
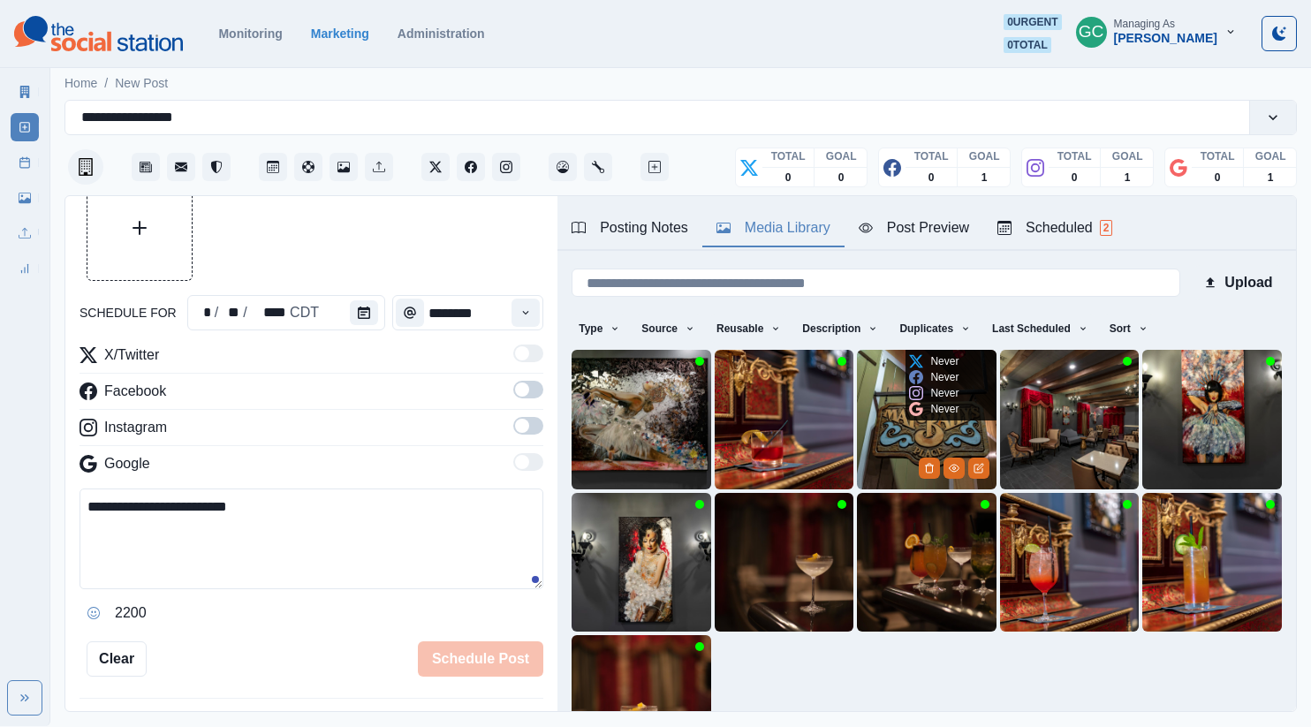
click at [870, 422] on img at bounding box center [927, 420] width 140 height 140
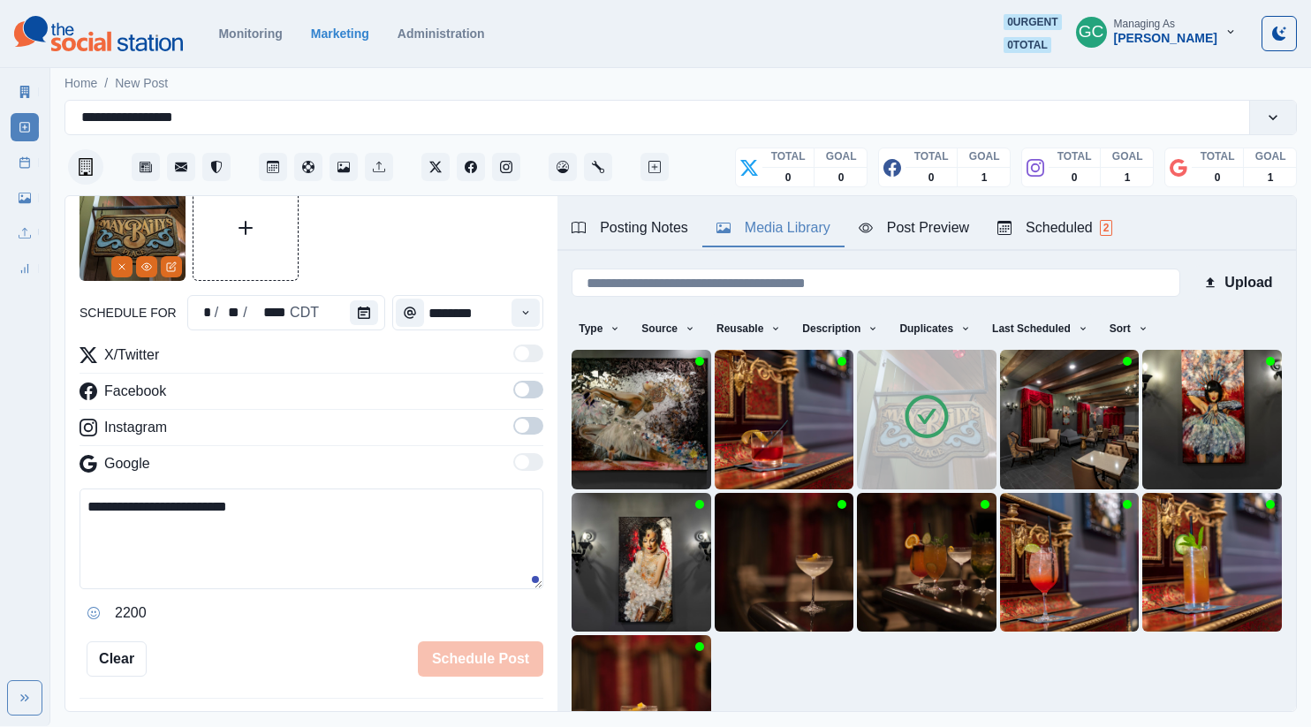
click at [268, 515] on textarea "**********" at bounding box center [312, 539] width 464 height 101
click at [199, 536] on textarea "**********" at bounding box center [312, 539] width 464 height 101
type textarea "**********"
click at [506, 435] on div "Instagram" at bounding box center [312, 431] width 464 height 28
click at [524, 431] on span at bounding box center [522, 426] width 14 height 14
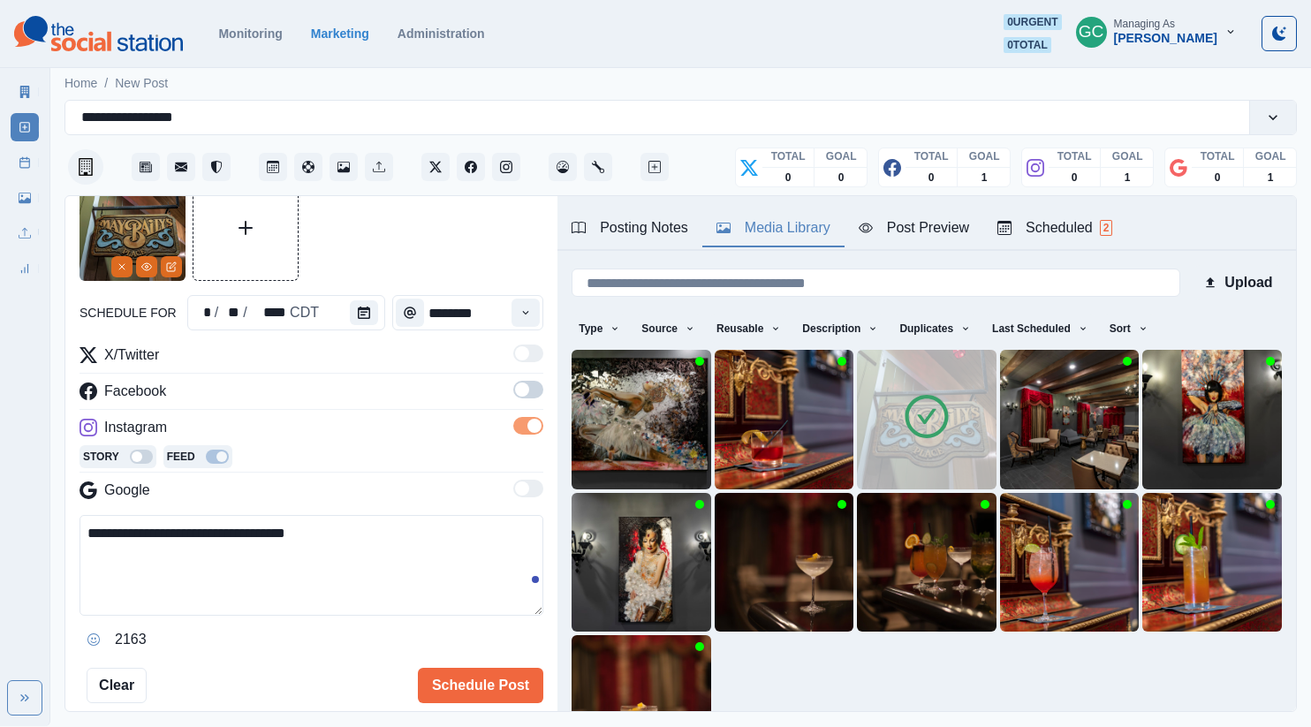
click at [545, 385] on div "**********" at bounding box center [311, 454] width 492 height 517
click at [530, 386] on span at bounding box center [528, 390] width 30 height 18
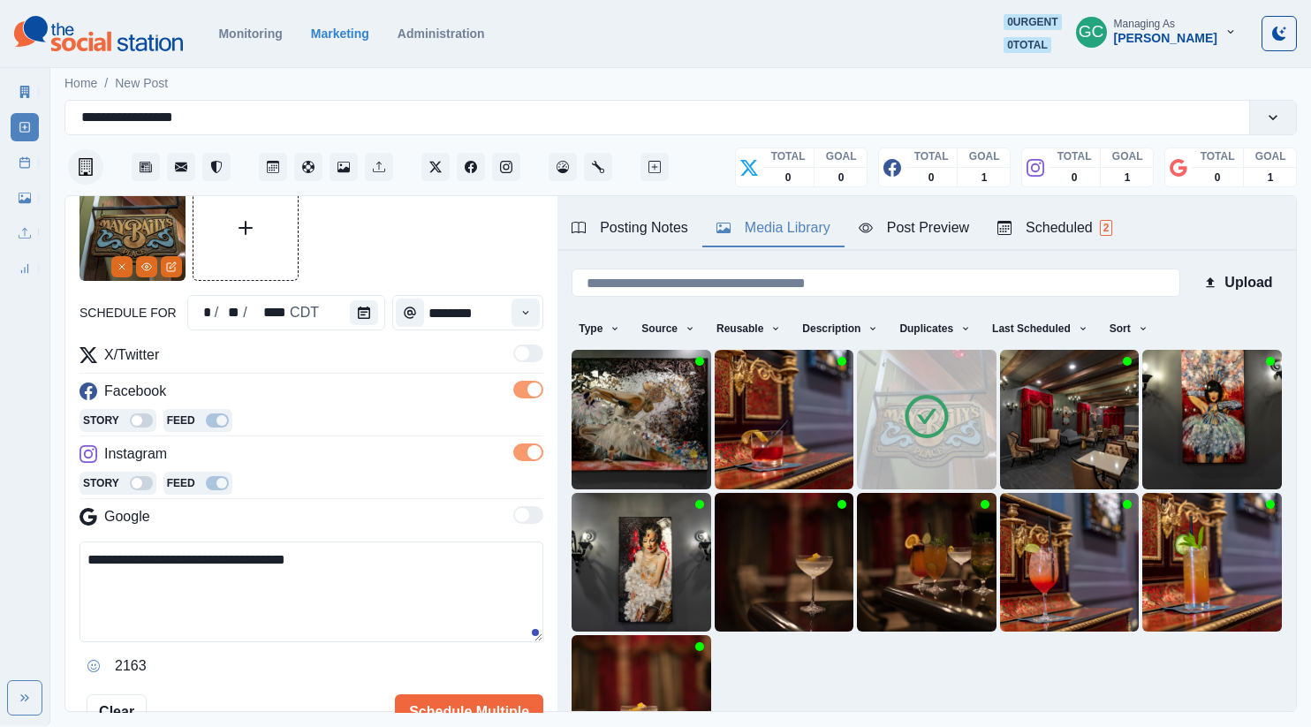
scroll to position [114, 0]
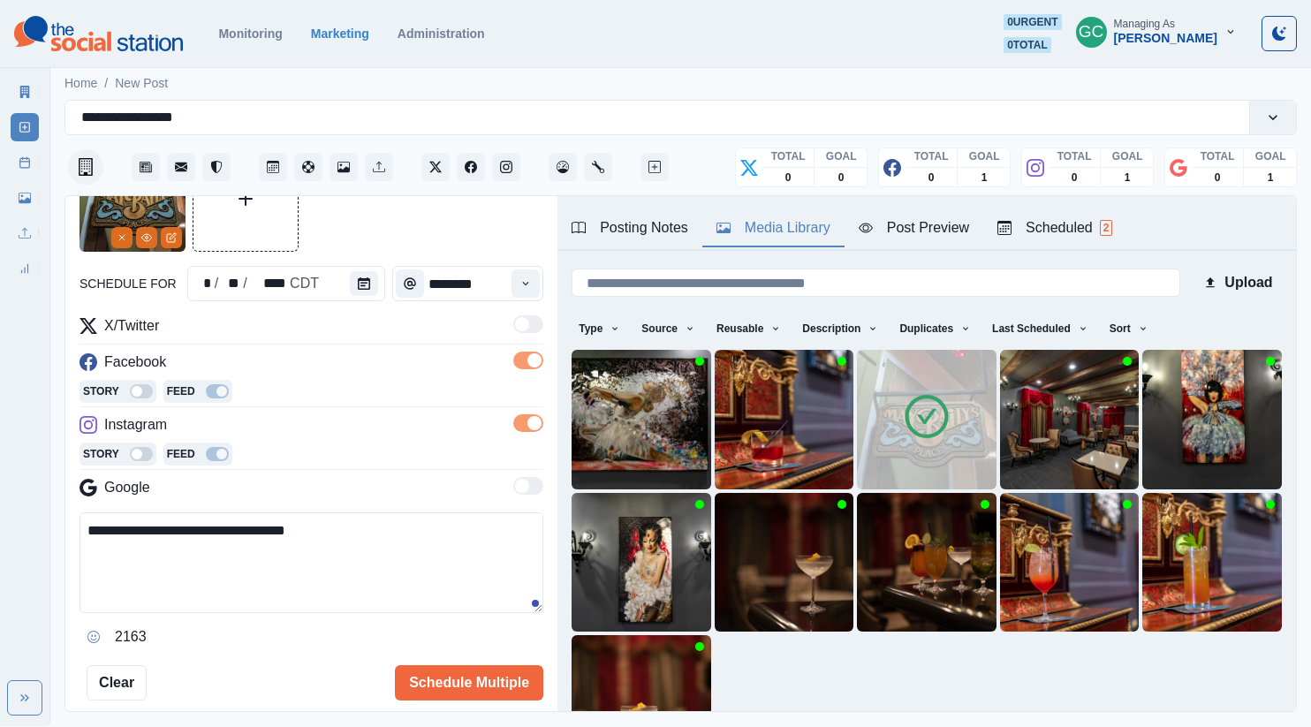
click at [1049, 224] on div "Scheduled 2" at bounding box center [1055, 227] width 115 height 21
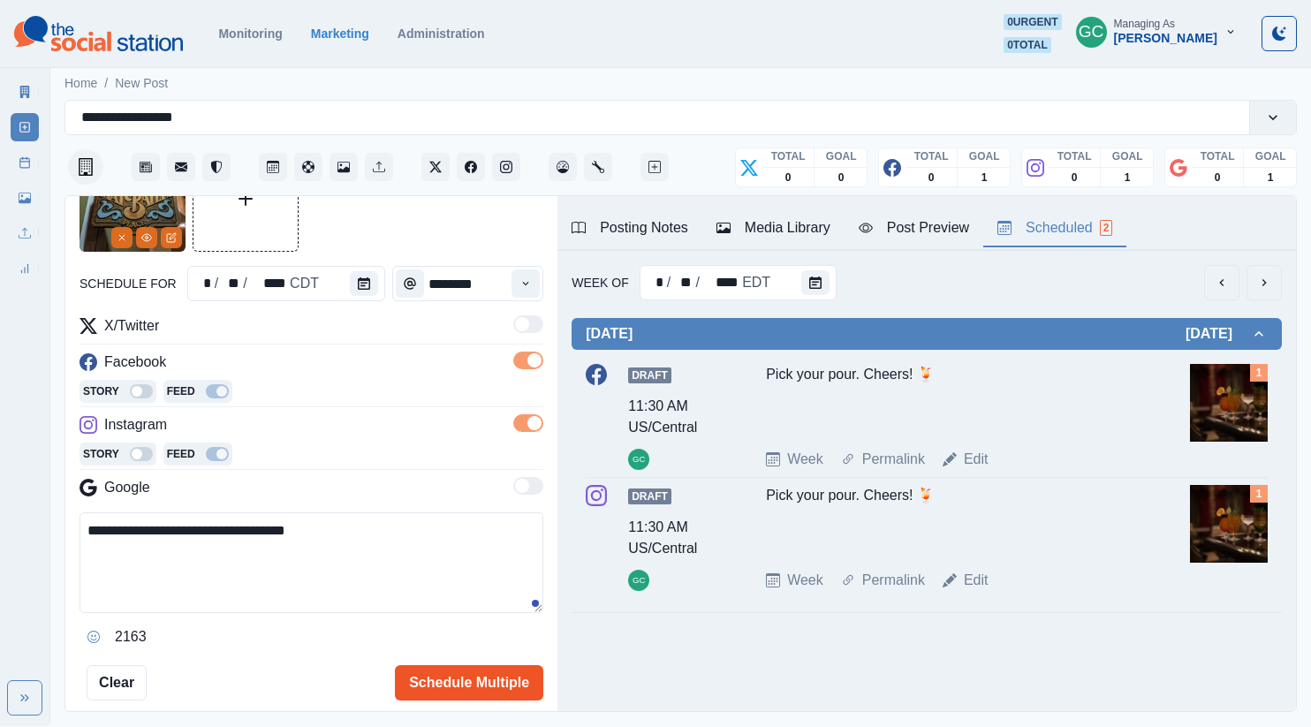
click at [454, 687] on button "Schedule Multiple" at bounding box center [469, 682] width 148 height 35
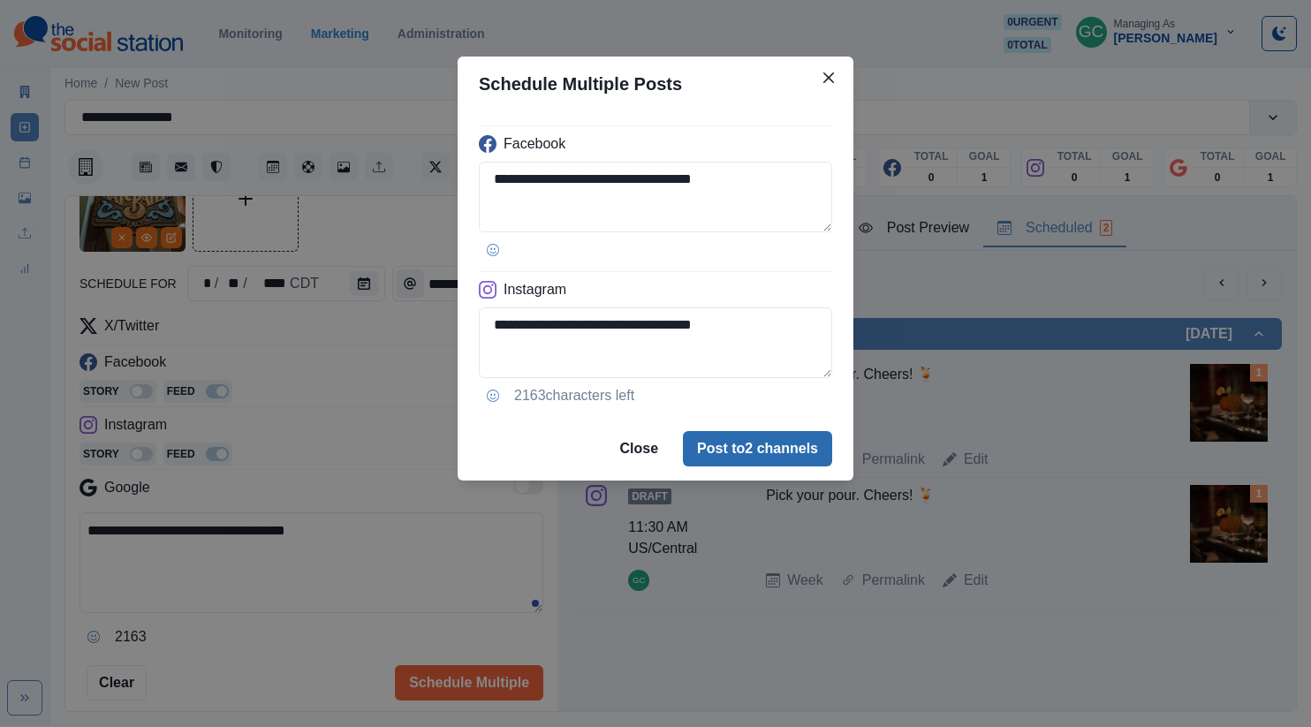
click at [752, 451] on button "Post to 2 channels" at bounding box center [757, 448] width 149 height 35
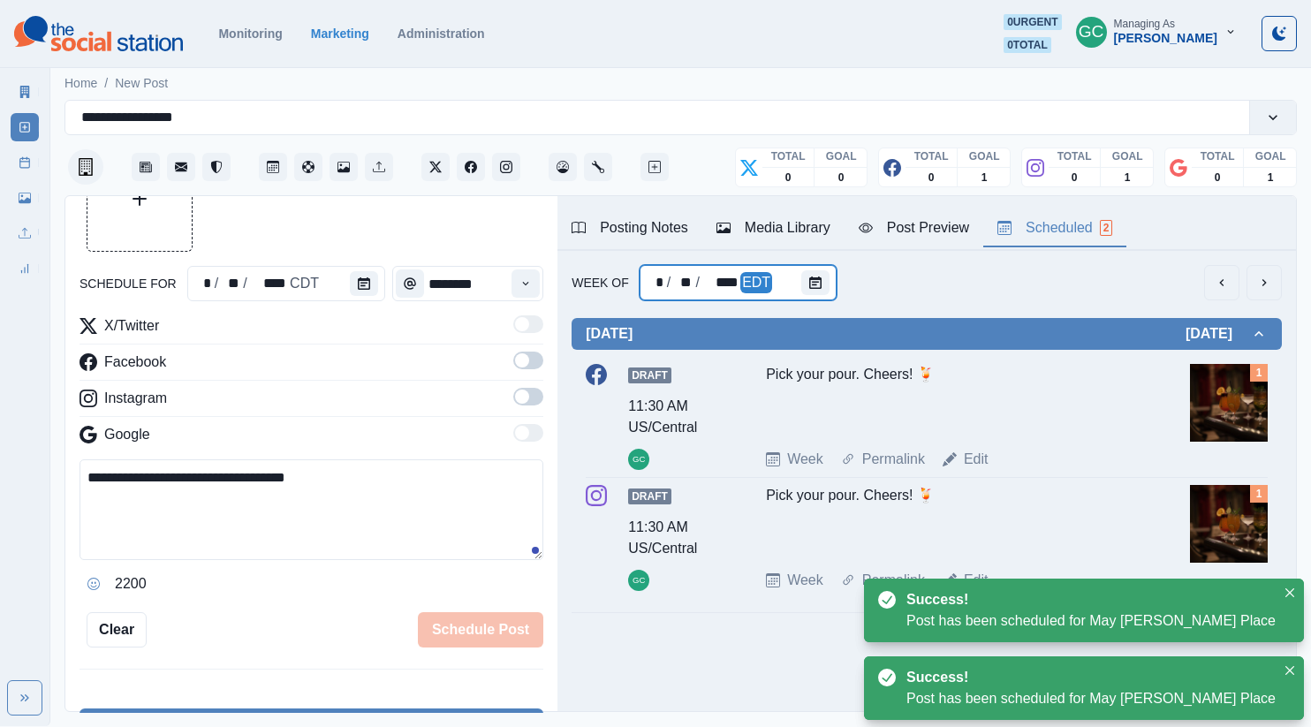
click at [789, 270] on div "* / ** / **** EDT" at bounding box center [738, 282] width 197 height 35
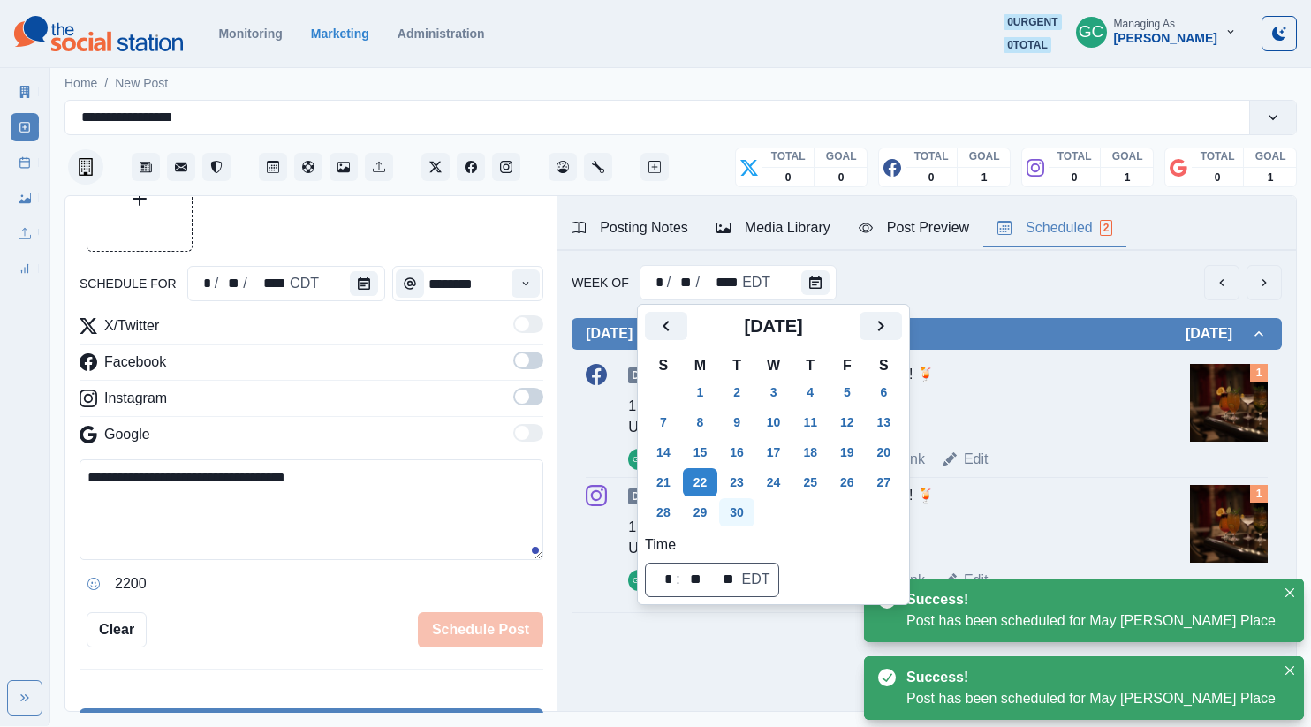
click at [710, 505] on button "29" at bounding box center [700, 512] width 35 height 28
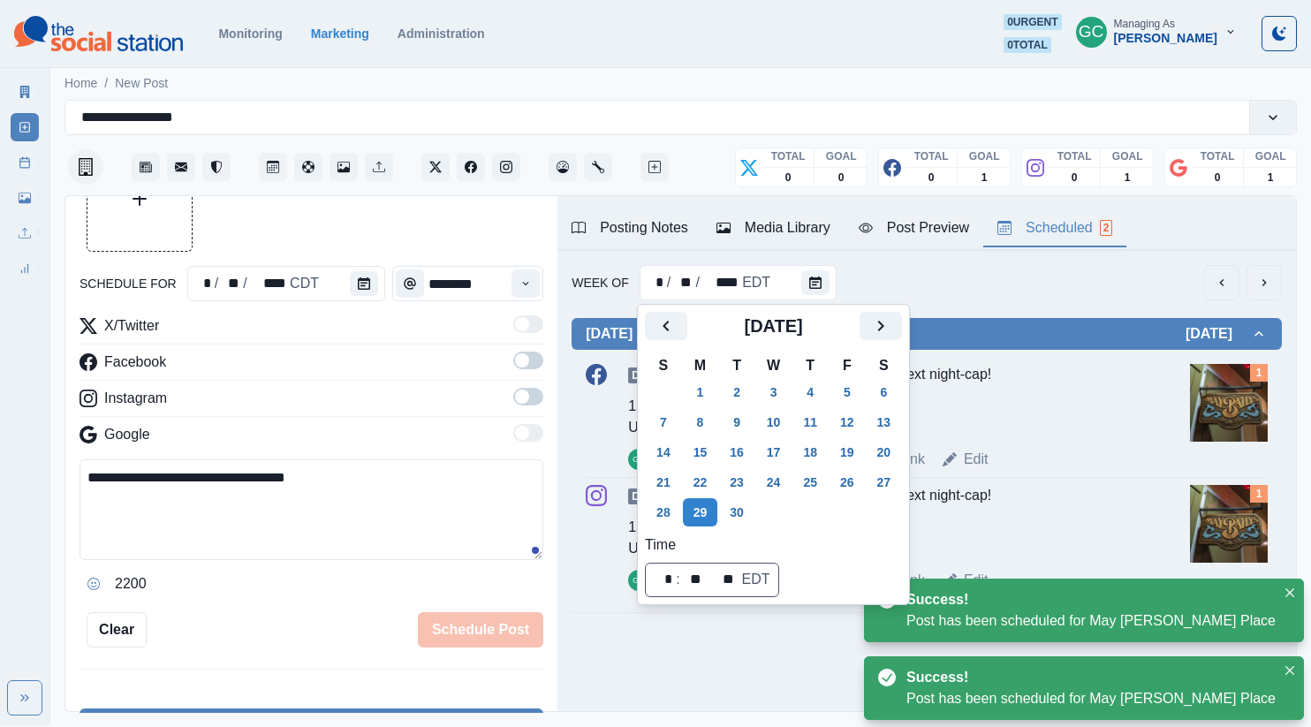
click at [1067, 399] on div "📍Your spot for your next night-cap!" at bounding box center [953, 399] width 375 height 71
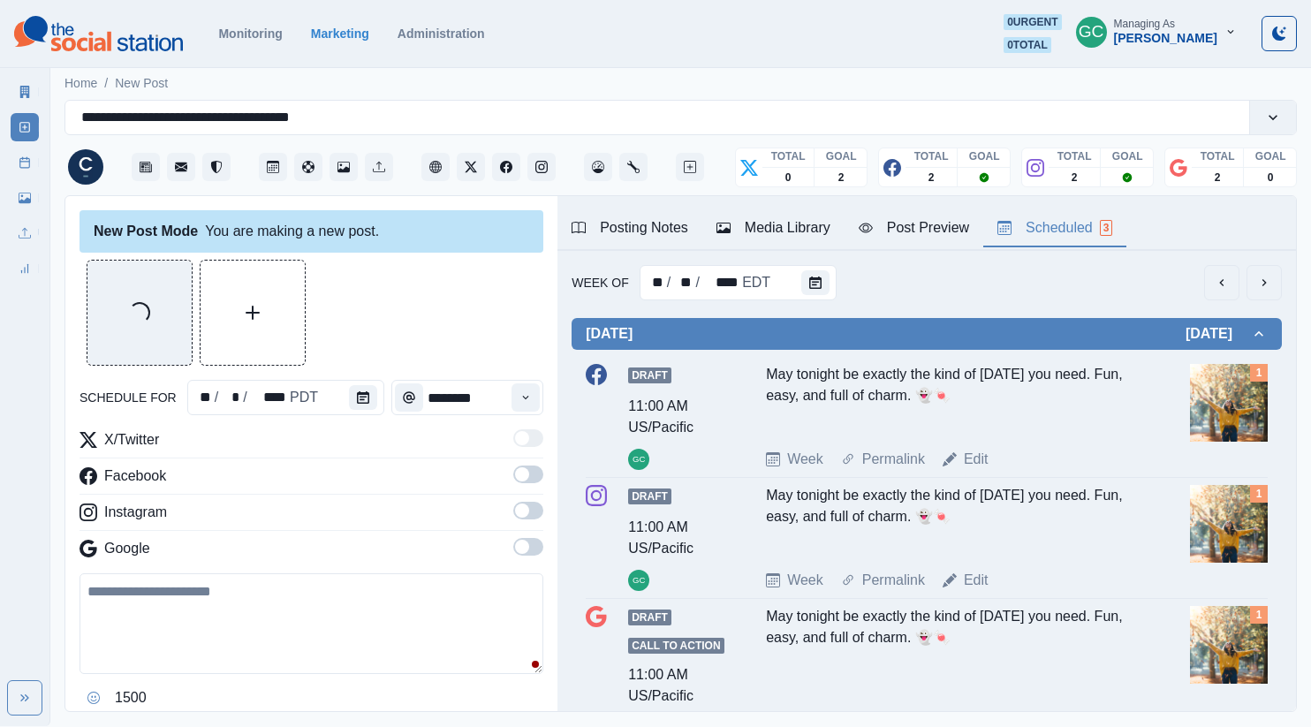
scroll to position [234, 0]
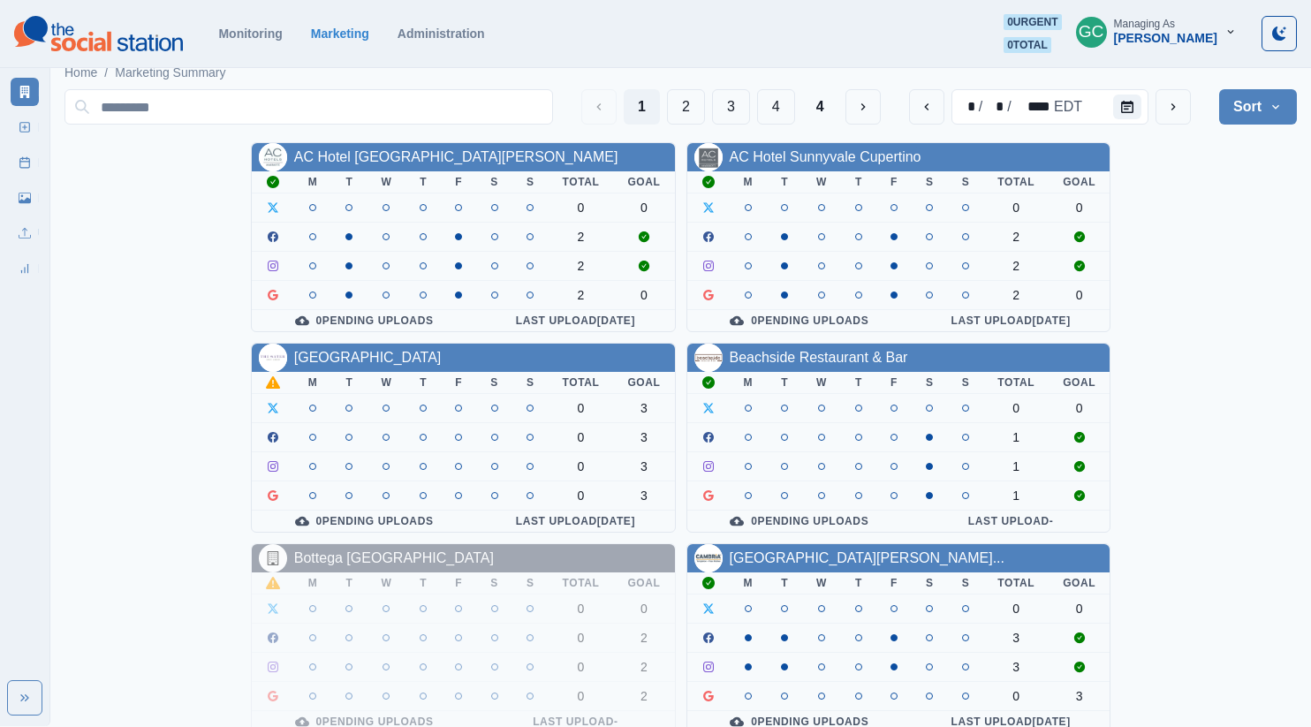
scroll to position [17, 0]
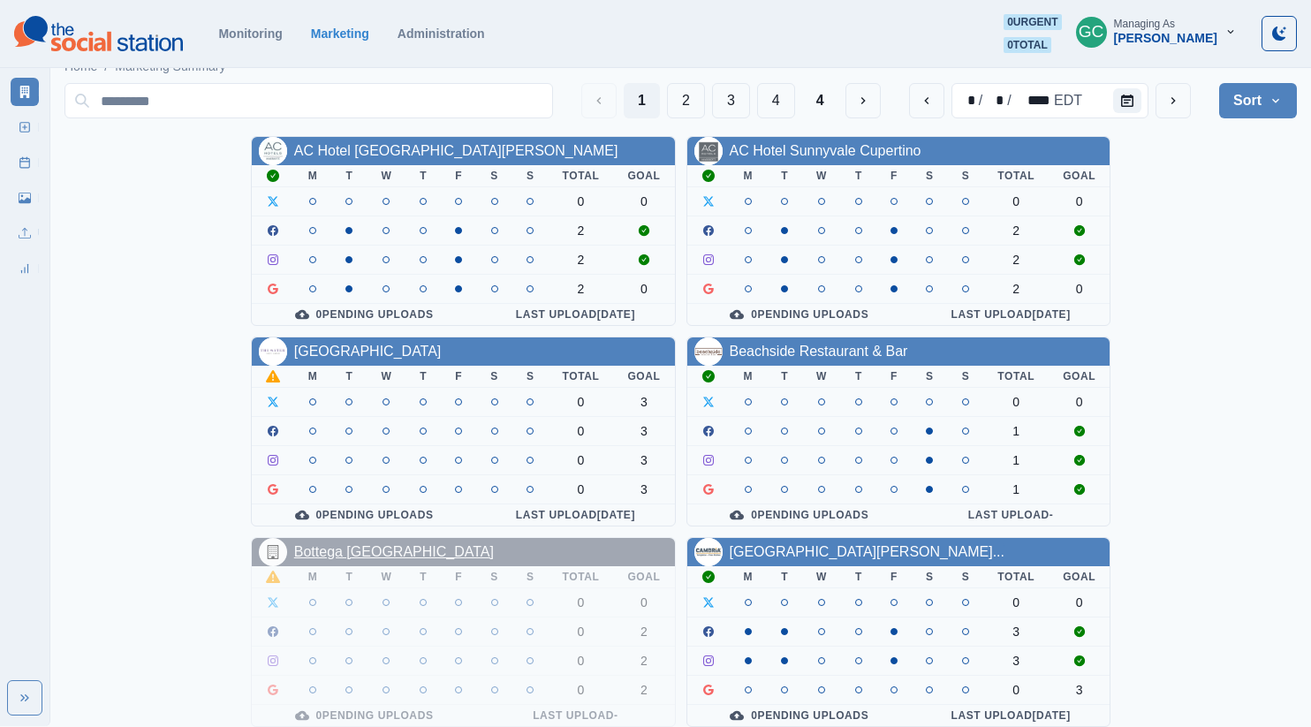
click at [352, 553] on link "Bottega Napa Valley" at bounding box center [394, 551] width 200 height 15
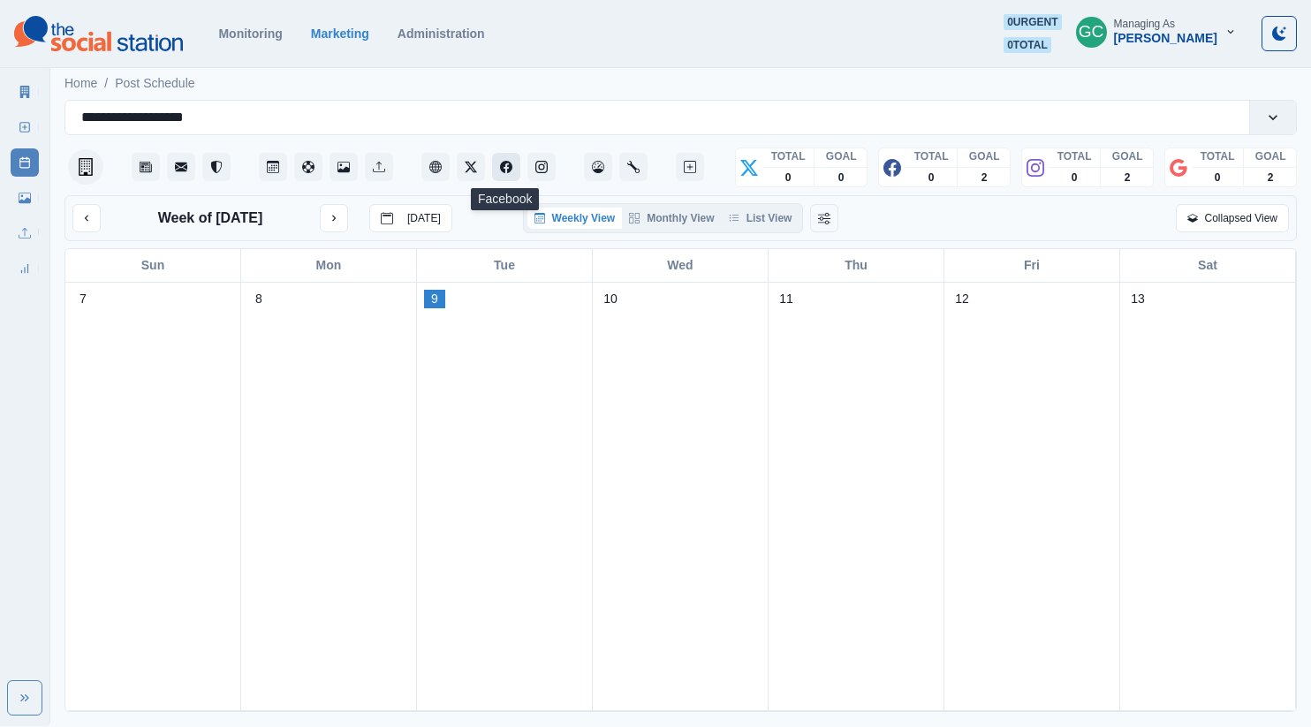
click at [505, 165] on icon "Facebook" at bounding box center [506, 167] width 12 height 12
